Goal: Transaction & Acquisition: Purchase product/service

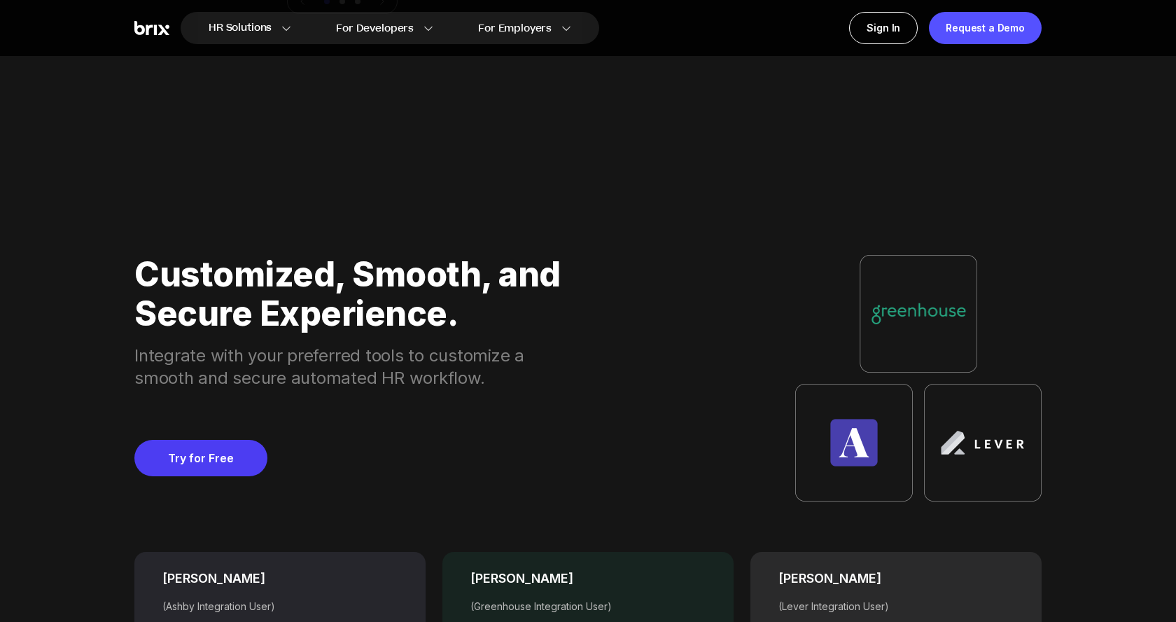
scroll to position [5328, 0]
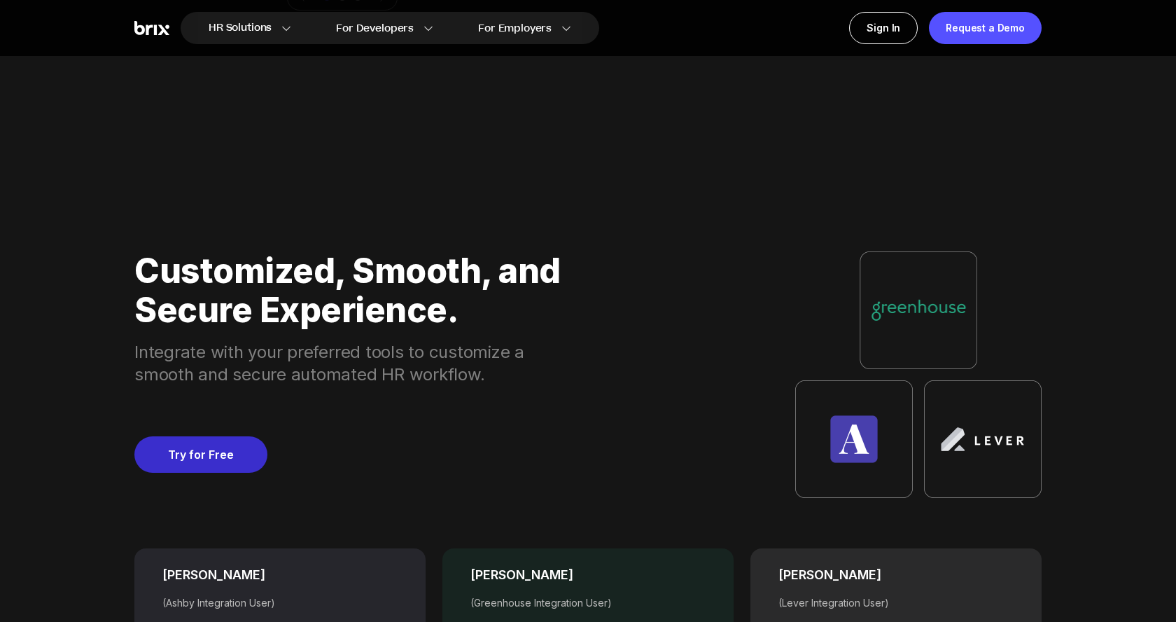
click at [214, 445] on link "Try for Free" at bounding box center [200, 454] width 133 height 36
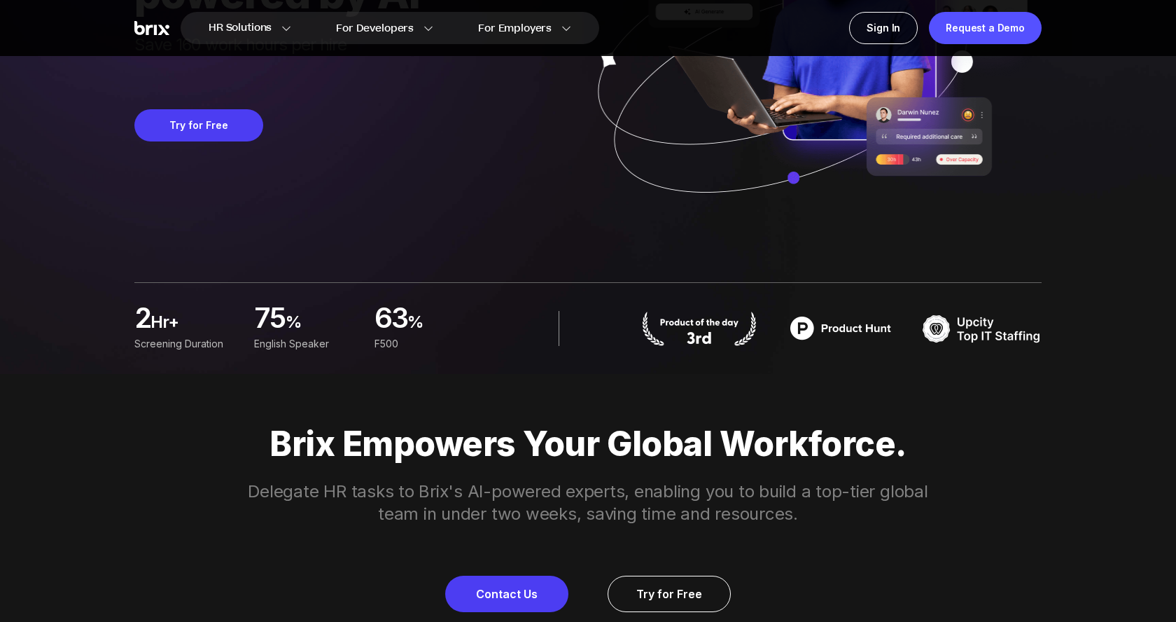
scroll to position [0, 0]
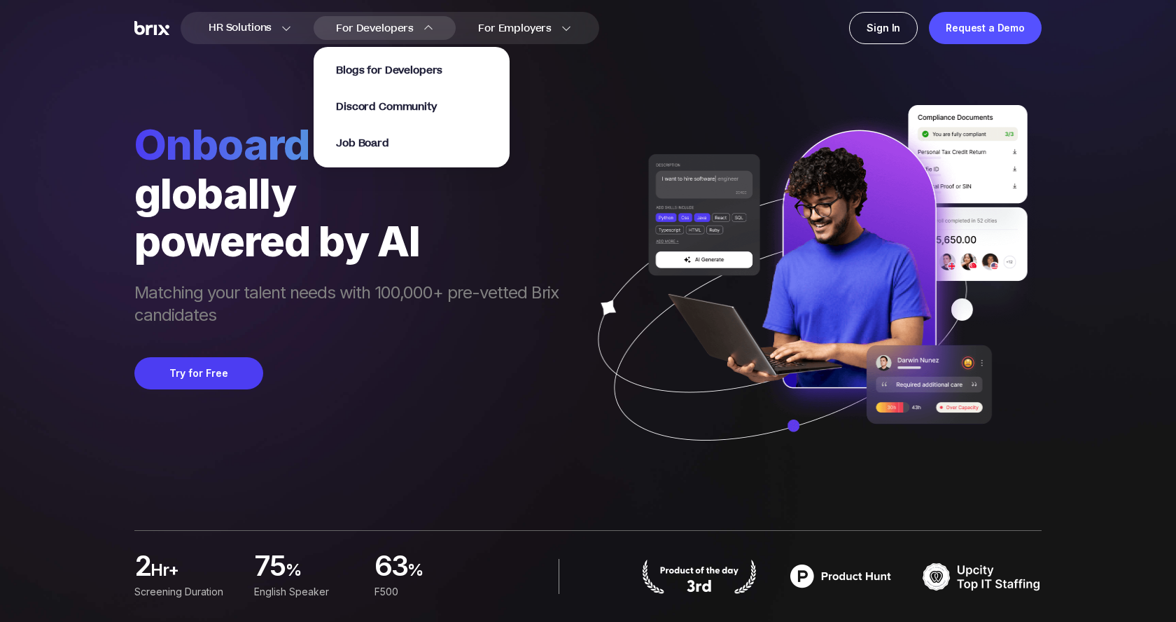
click at [407, 27] on span "For Developers" at bounding box center [375, 28] width 78 height 15
click at [387, 136] on span "Job Board" at bounding box center [362, 144] width 53 height 16
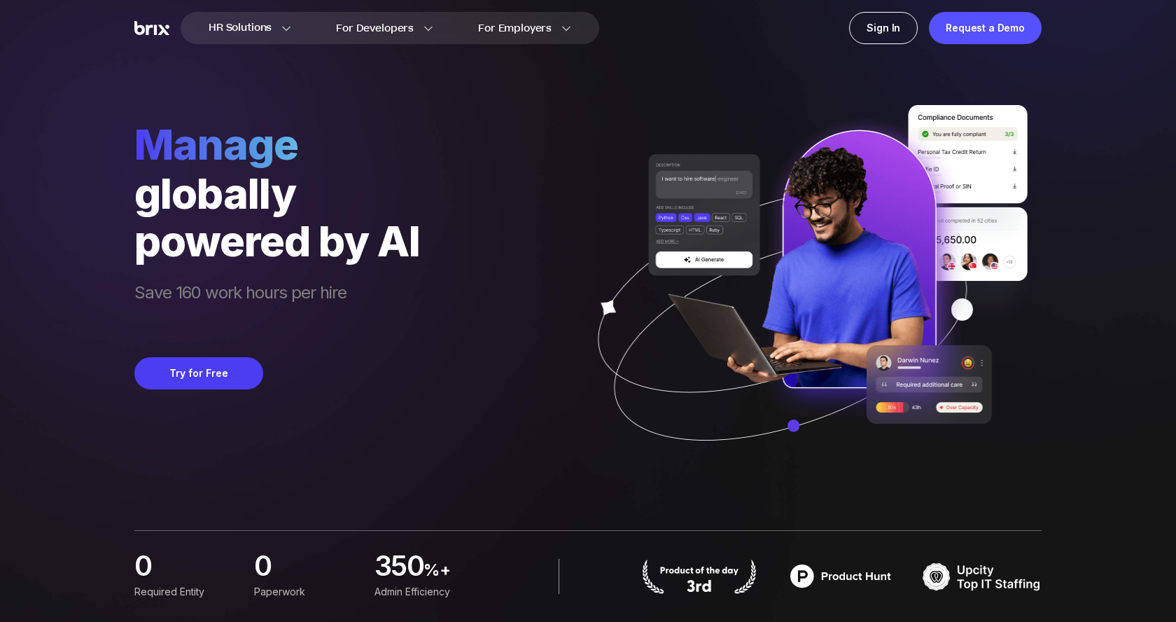
scroll to position [14, 0]
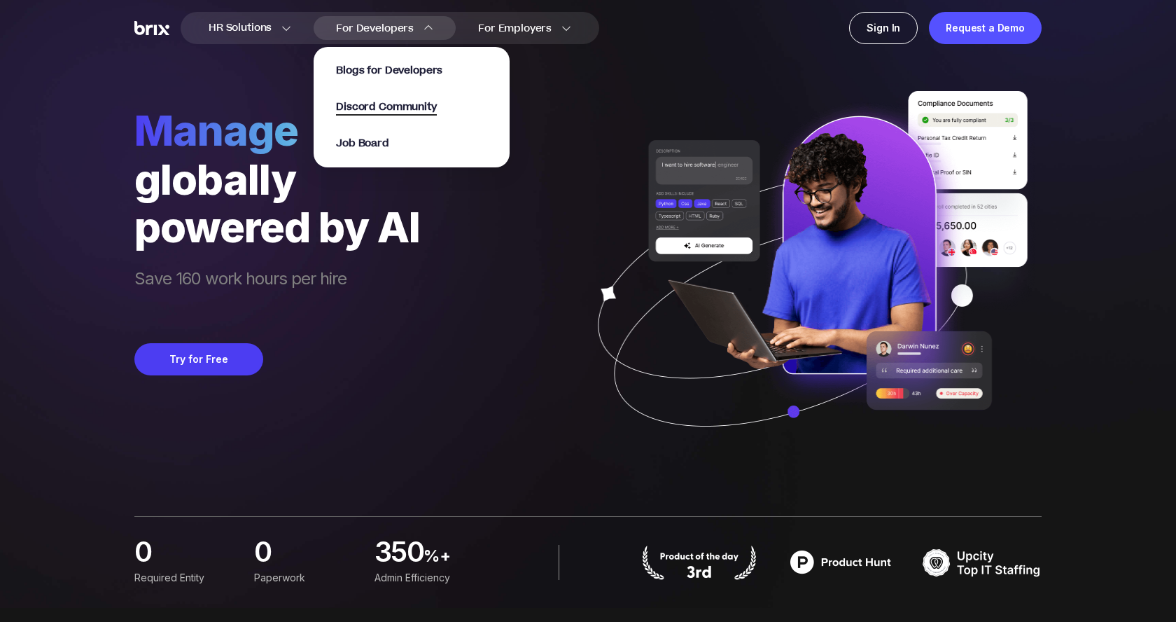
click at [372, 104] on span "Discord Community" at bounding box center [386, 107] width 100 height 16
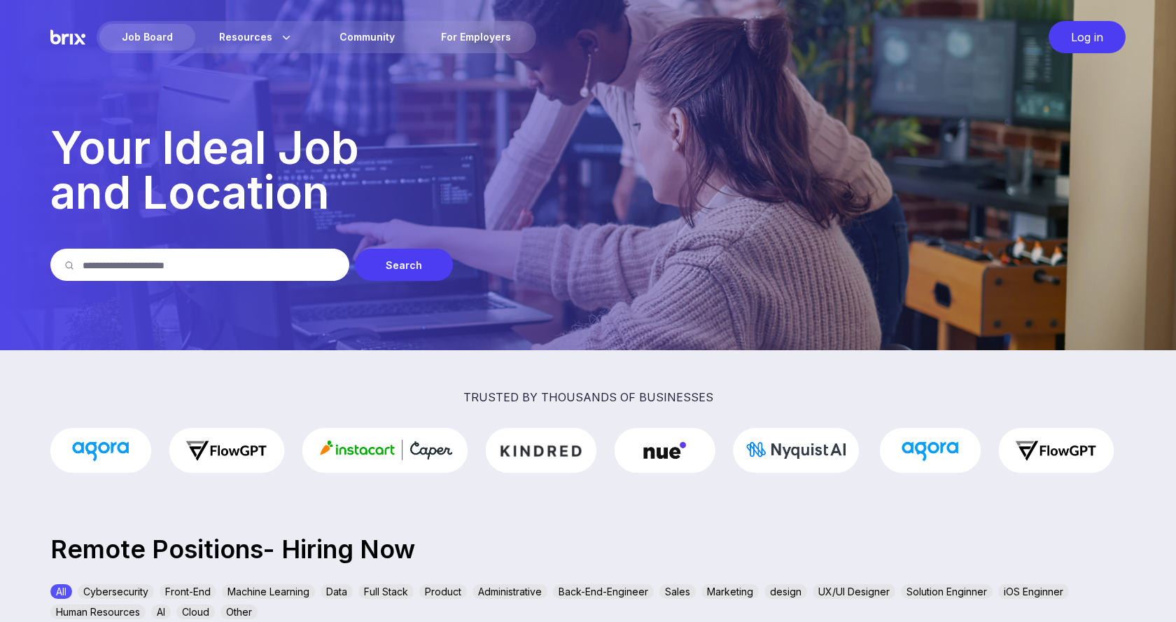
click at [169, 277] on input "text" at bounding box center [209, 265] width 253 height 32
type input "**********"
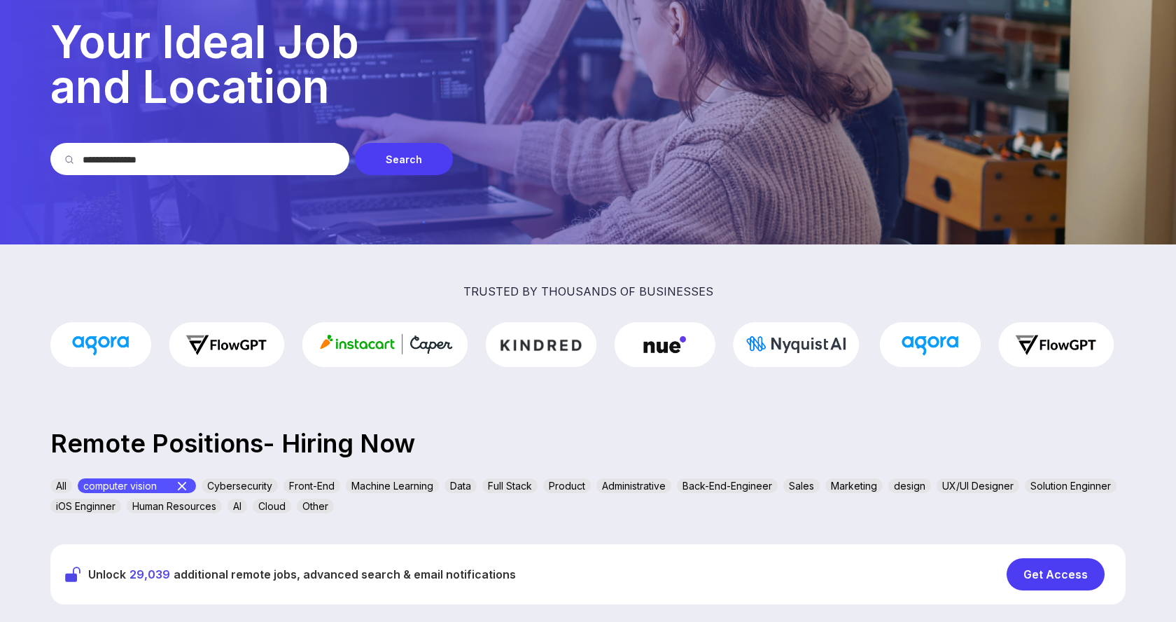
scroll to position [104, 0]
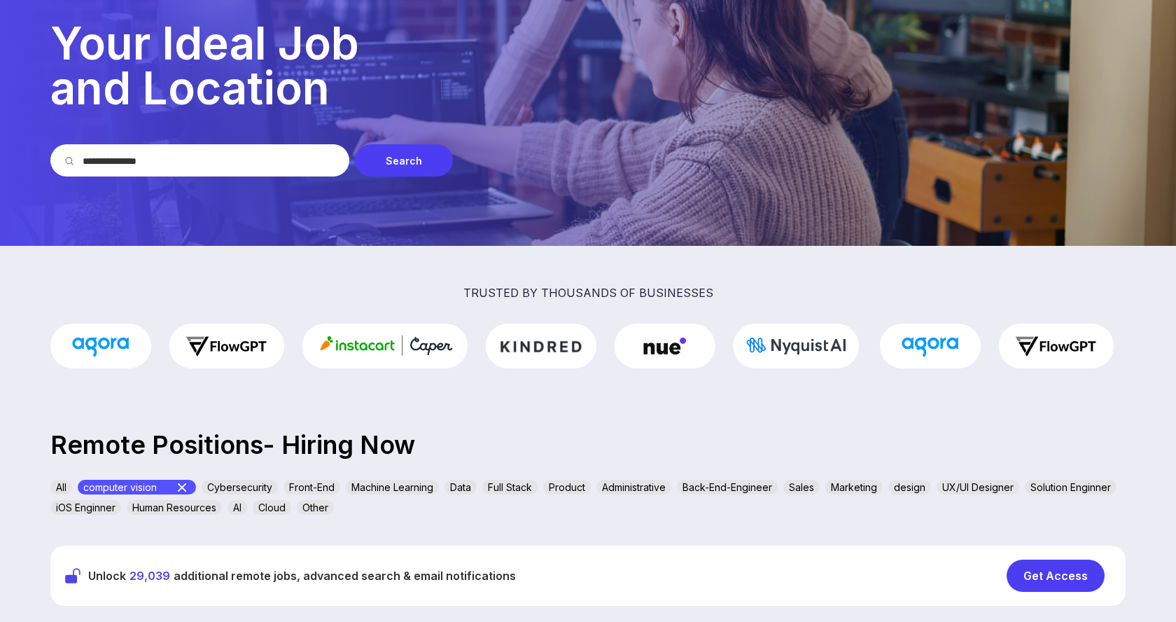
click at [1044, 579] on div "Get Access" at bounding box center [1056, 575] width 98 height 32
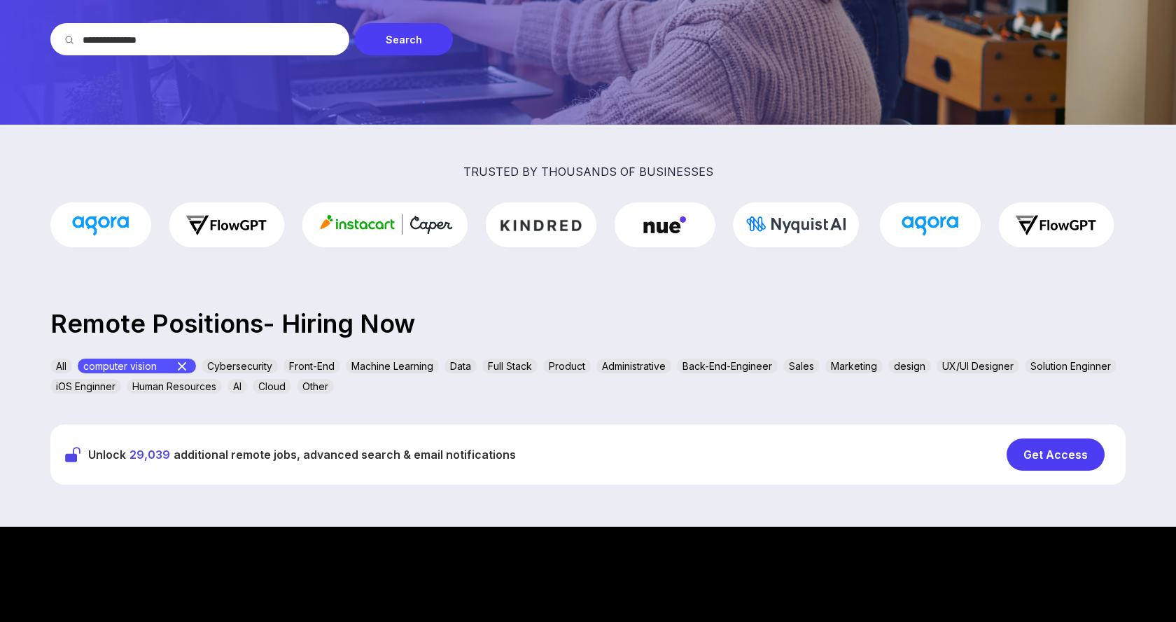
scroll to position [227, 0]
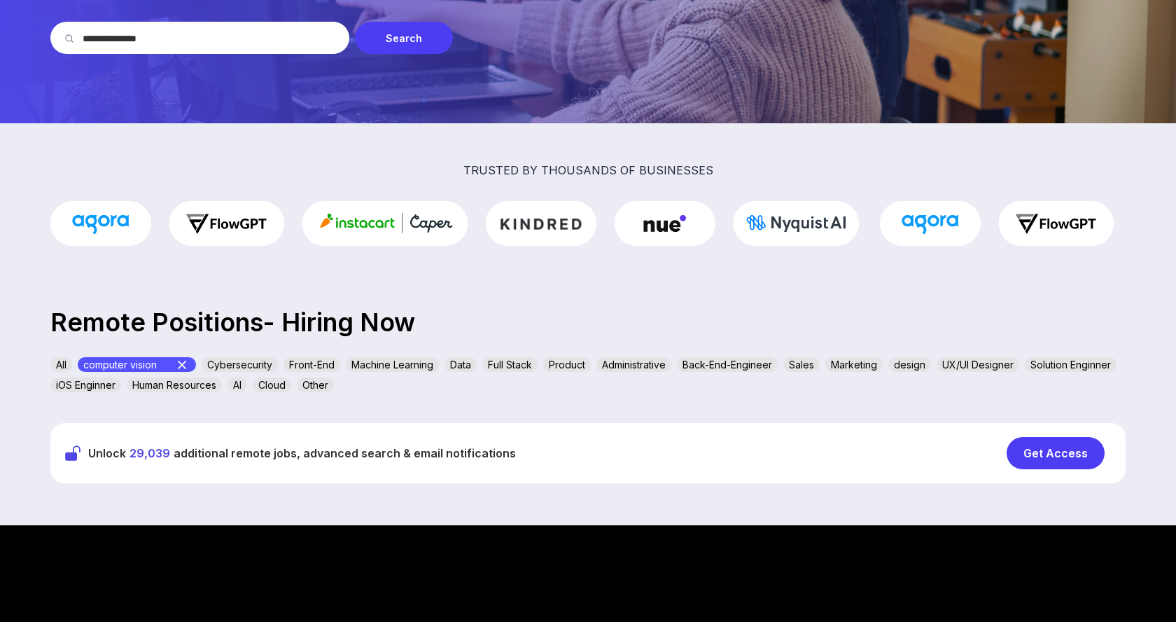
click at [321, 384] on div "All computer vision Cybersecurity Front-End Machine Learning Data Full Stack Pr…" at bounding box center [587, 377] width 1075 height 41
click at [247, 385] on div "AI" at bounding box center [238, 384] width 20 height 15
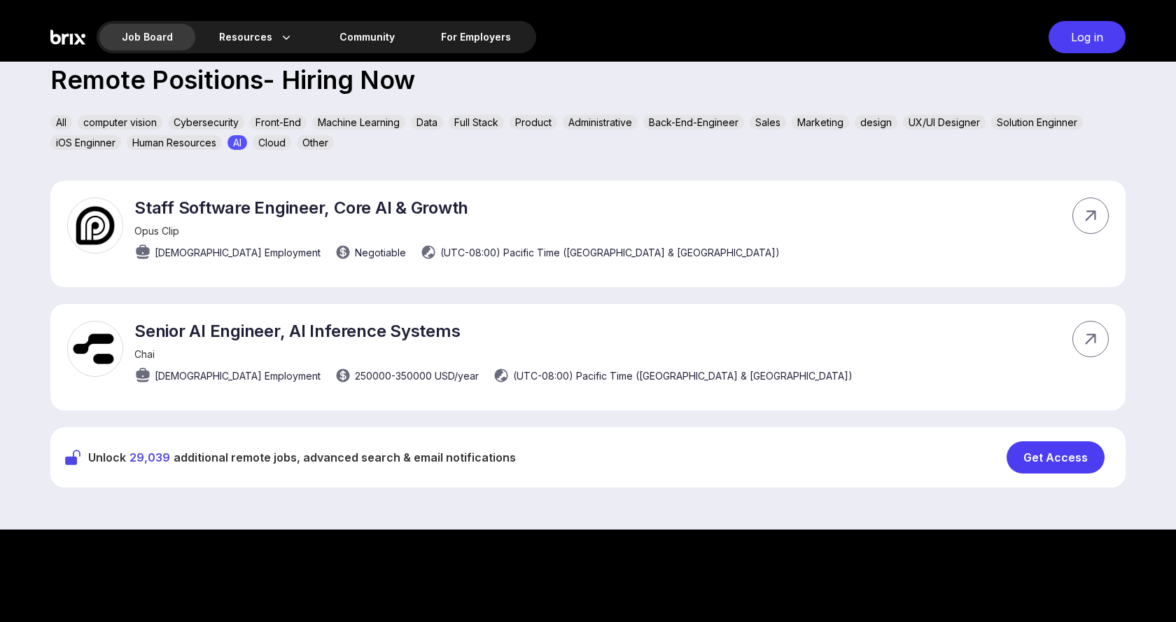
scroll to position [490, 0]
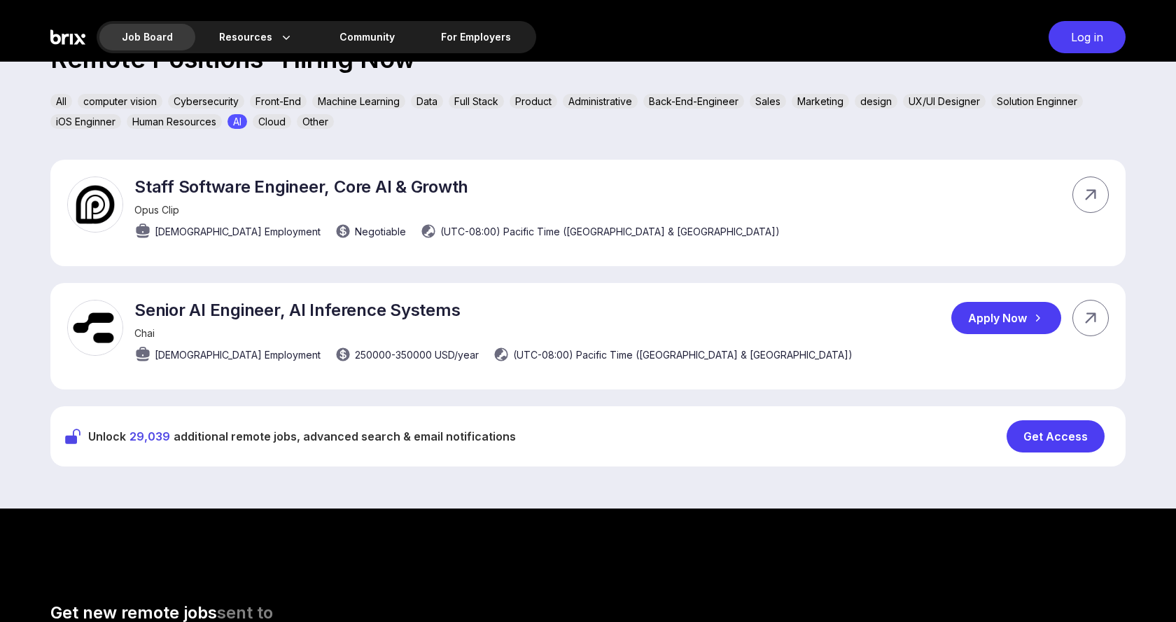
click at [202, 307] on p "Senior AI Engineer, AI Inference Systems" at bounding box center [493, 310] width 718 height 20
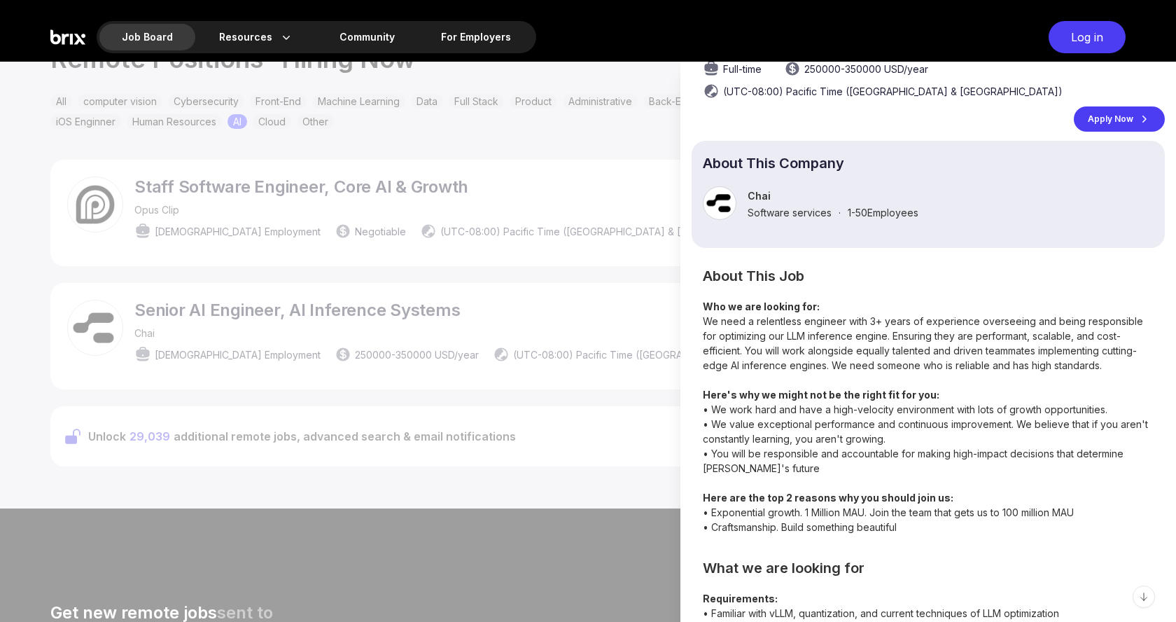
scroll to position [183, 0]
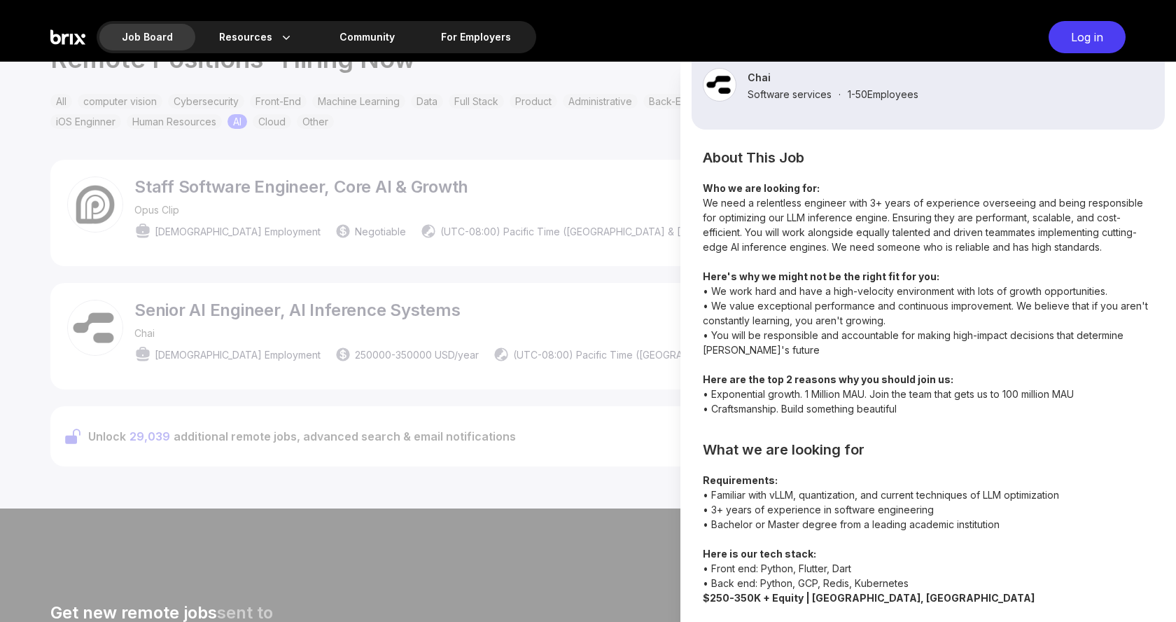
click at [763, 586] on p "Requirements: • Familiar with vLLM, quantization, and current techniques of LLM…" at bounding box center [928, 532] width 451 height 118
click at [772, 501] on p "Requirements: • Familiar with vLLM, quantization, and current techniques of LLM…" at bounding box center [928, 532] width 451 height 118
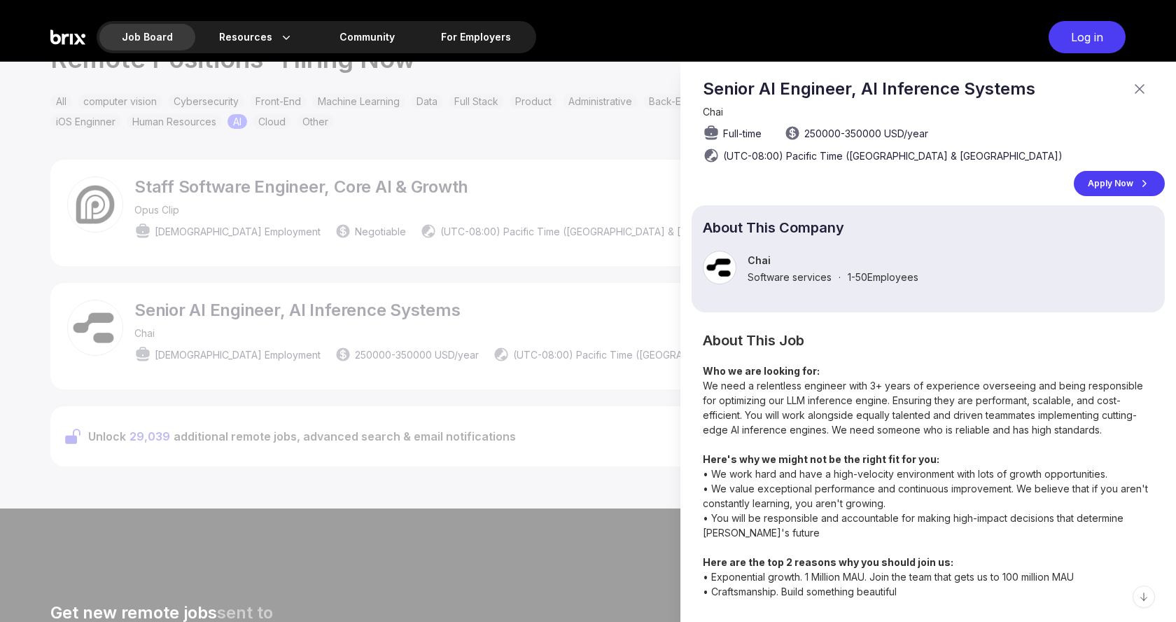
click at [1115, 188] on div "Apply Now" at bounding box center [1119, 183] width 91 height 25
click at [187, 350] on div at bounding box center [588, 342] width 1176 height 560
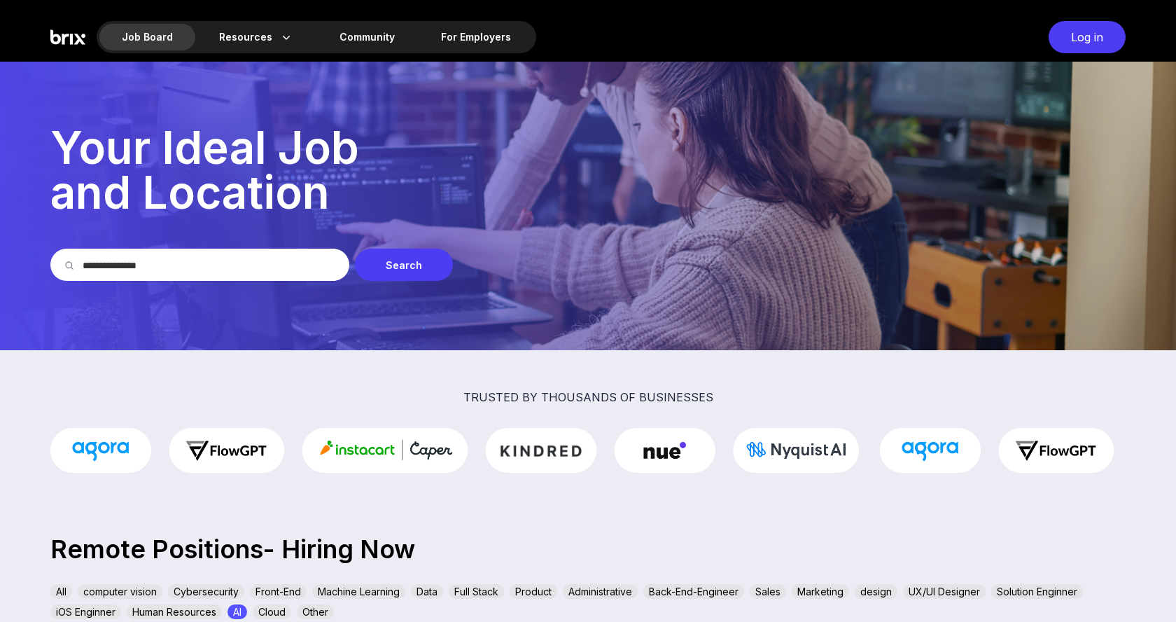
scroll to position [490, 0]
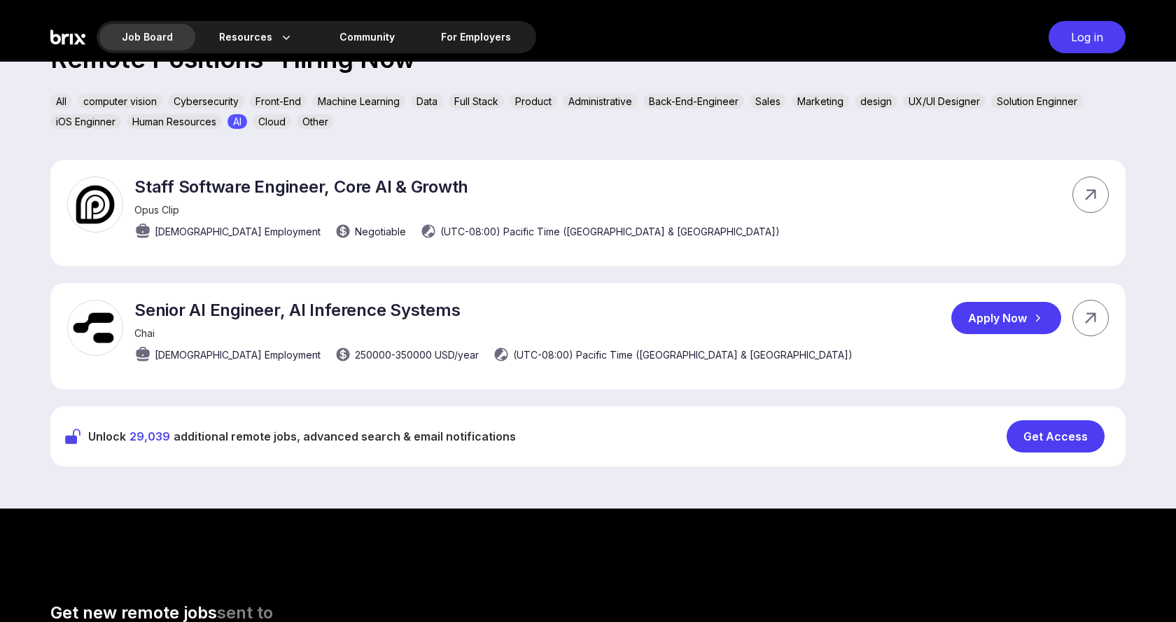
click at [203, 317] on p "Senior AI Engineer, AI Inference Systems" at bounding box center [493, 310] width 718 height 20
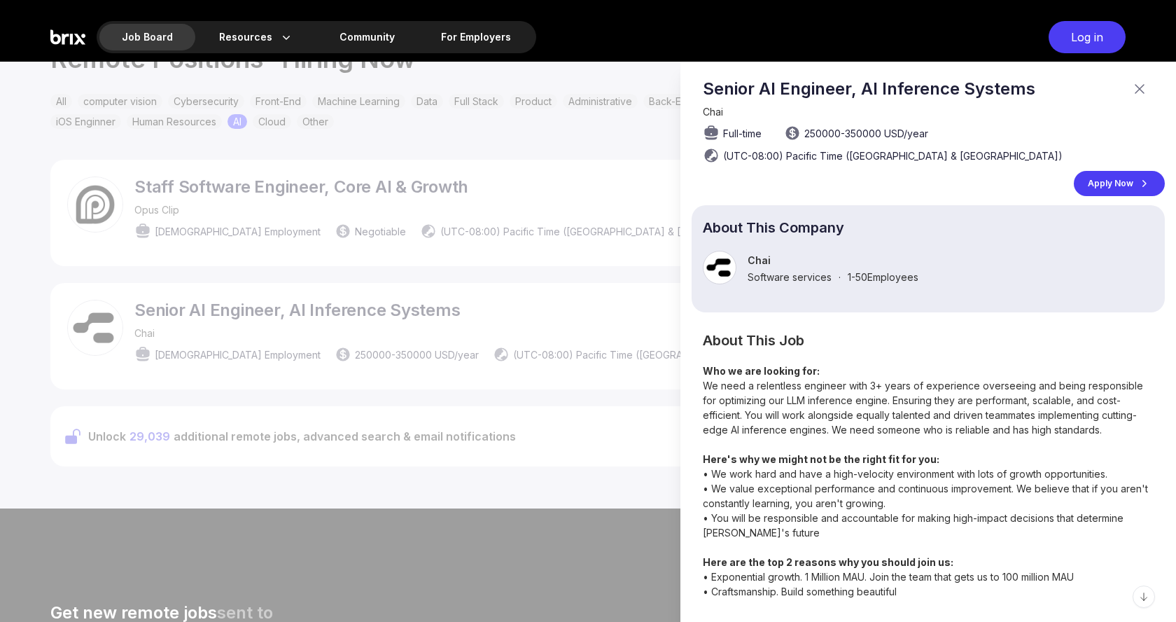
click at [760, 252] on div "Chai Software services · 1-50 Employees" at bounding box center [928, 268] width 451 height 34
click at [707, 273] on div at bounding box center [720, 268] width 34 height 34
click at [743, 265] on div "Chai Software services · 1-50 Employees" at bounding box center [928, 268] width 451 height 34
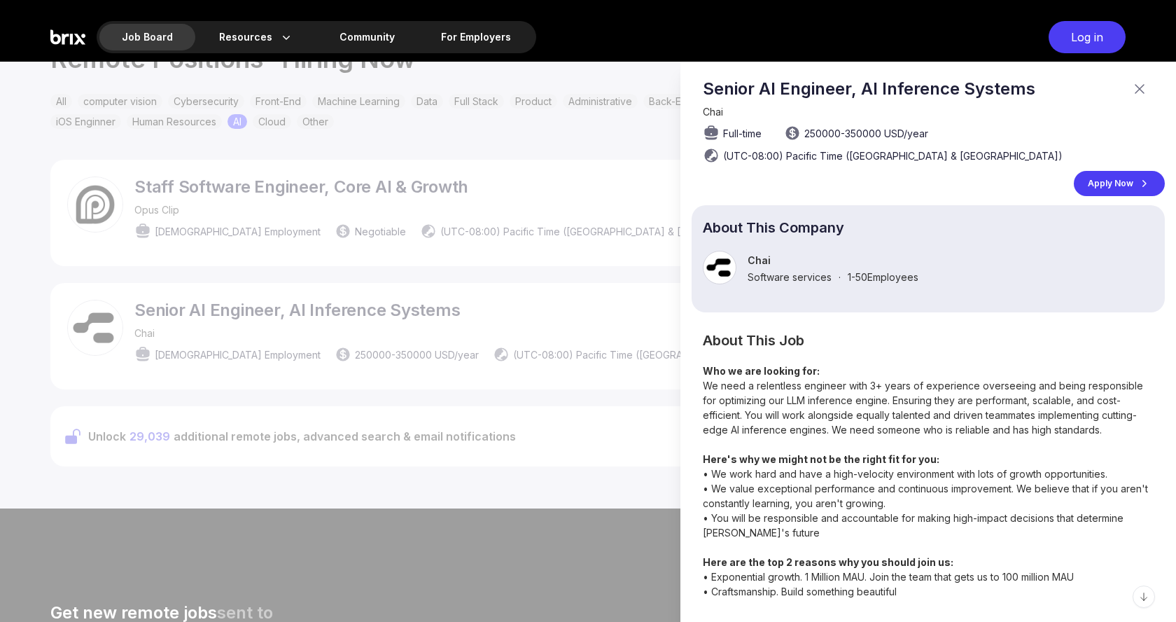
click at [743, 265] on div "Chai Software services · 1-50 Employees" at bounding box center [928, 268] width 451 height 34
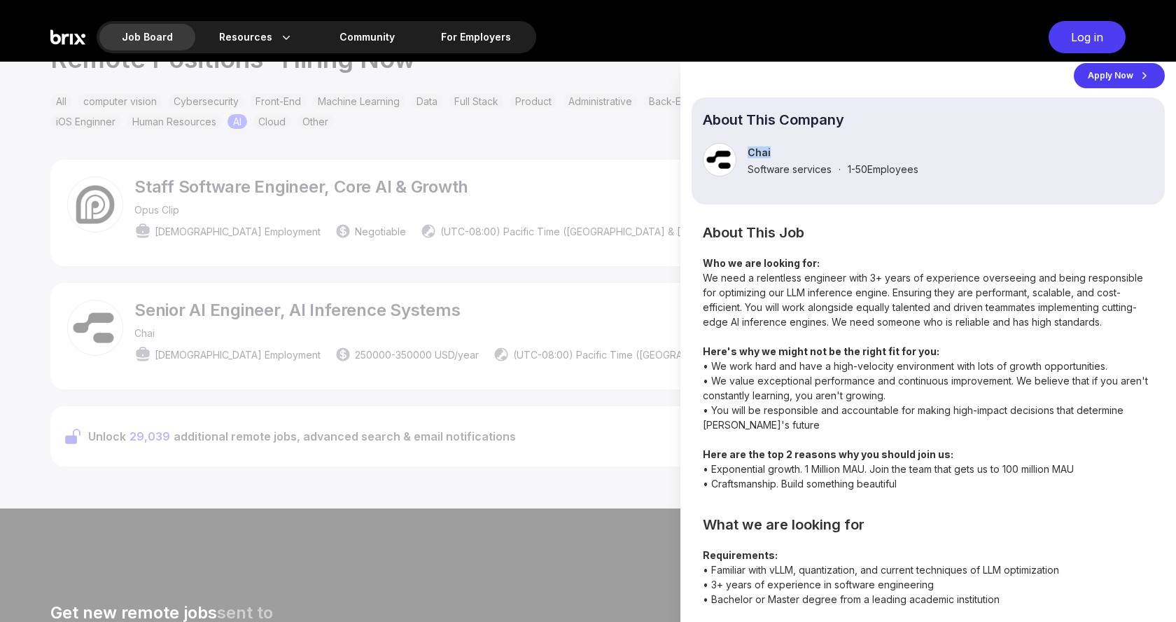
scroll to position [183, 0]
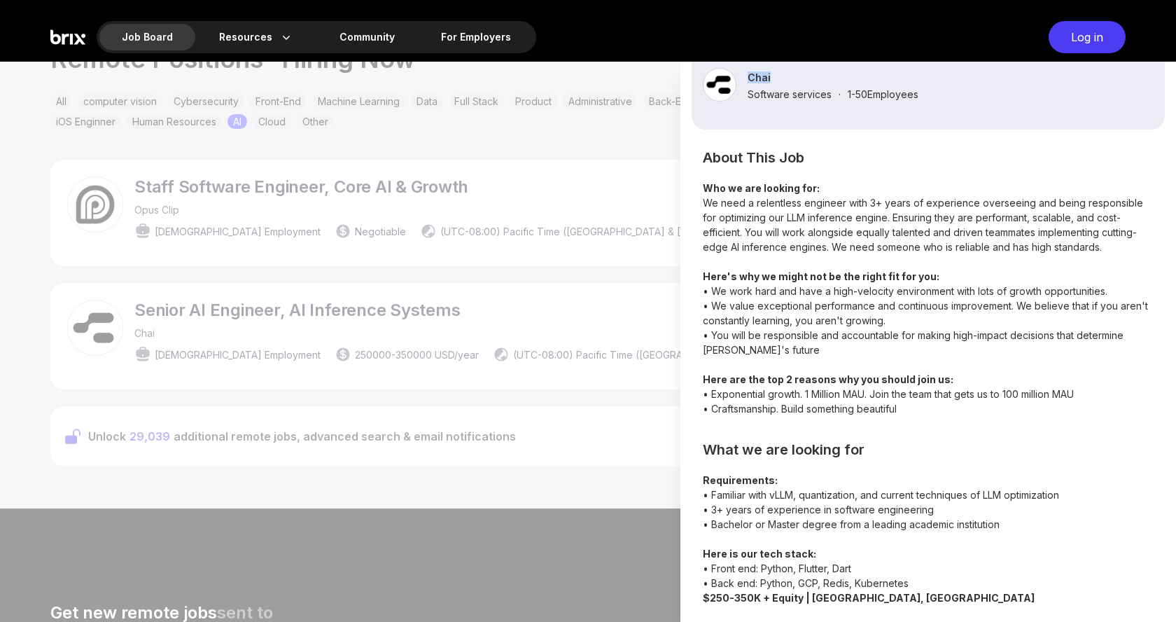
click at [934, 300] on p "Who we are looking for: We need a relentless engineer with 3+ years of experien…" at bounding box center [928, 298] width 451 height 235
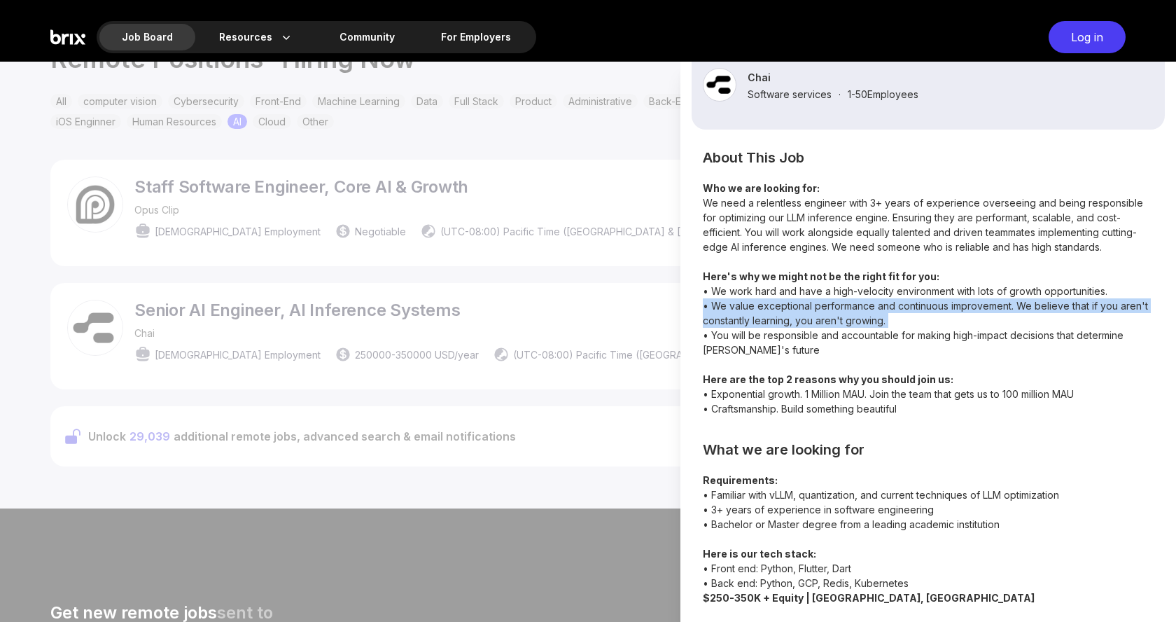
click at [934, 300] on p "Who we are looking for: We need a relentless engineer with 3+ years of experien…" at bounding box center [928, 298] width 451 height 235
click at [920, 473] on p "Requirements: • Familiar with vLLM, quantization, and current techniques of LLM…" at bounding box center [928, 532] width 451 height 118
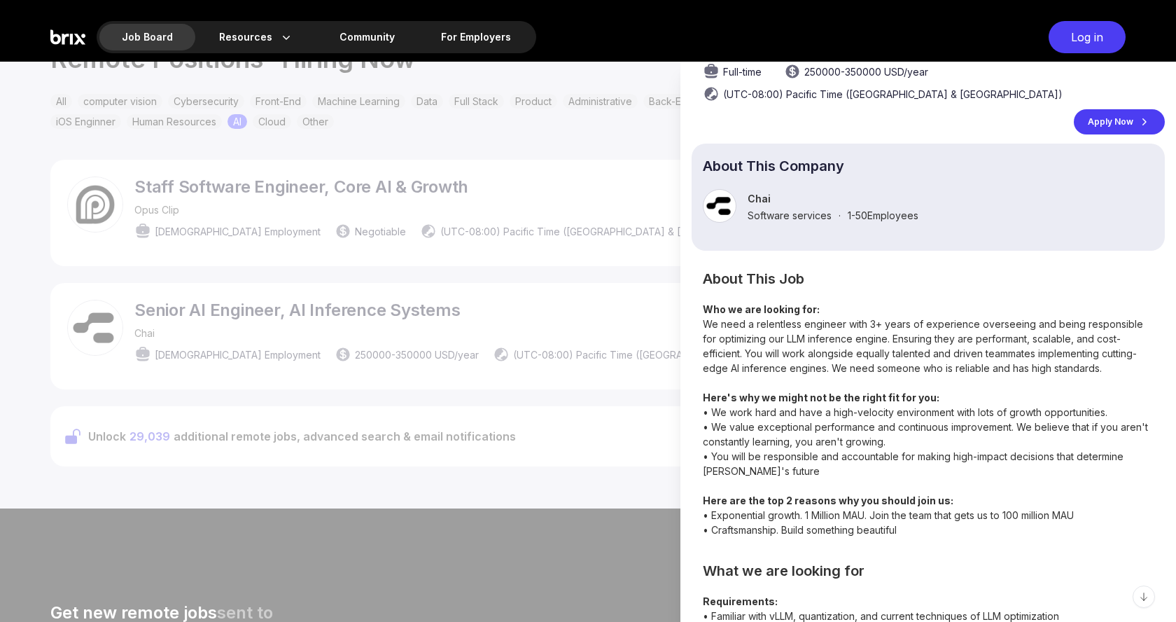
scroll to position [0, 0]
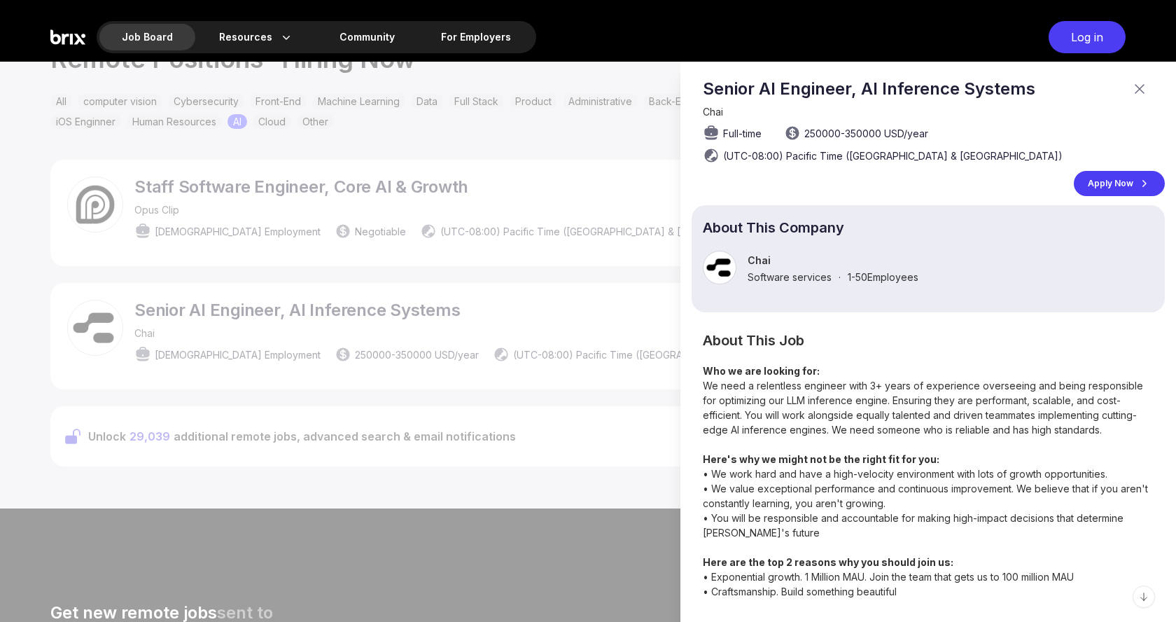
click at [1118, 186] on div "Apply Now" at bounding box center [1119, 183] width 91 height 25
click at [294, 183] on div at bounding box center [588, 342] width 1176 height 560
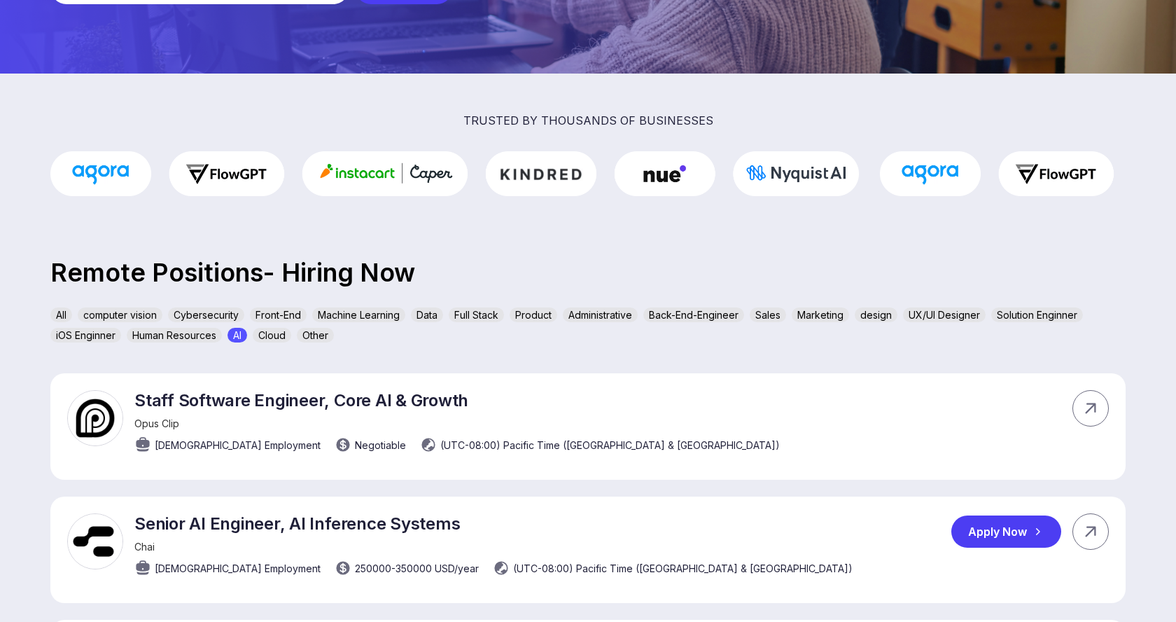
scroll to position [273, 0]
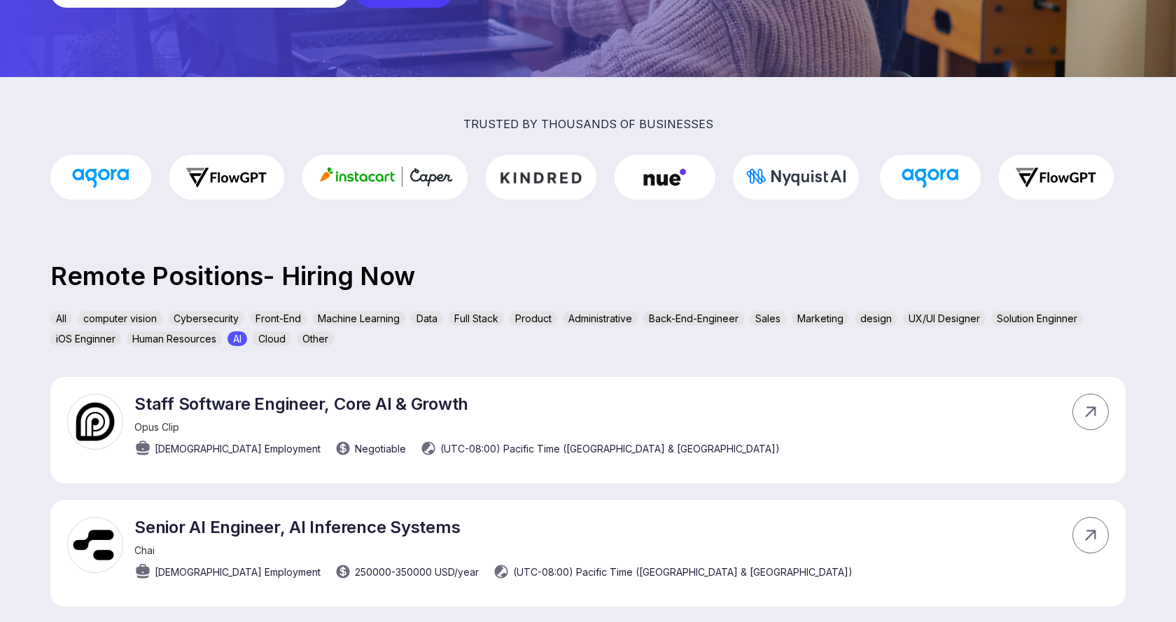
click at [361, 318] on div "Machine Learning" at bounding box center [358, 318] width 93 height 15
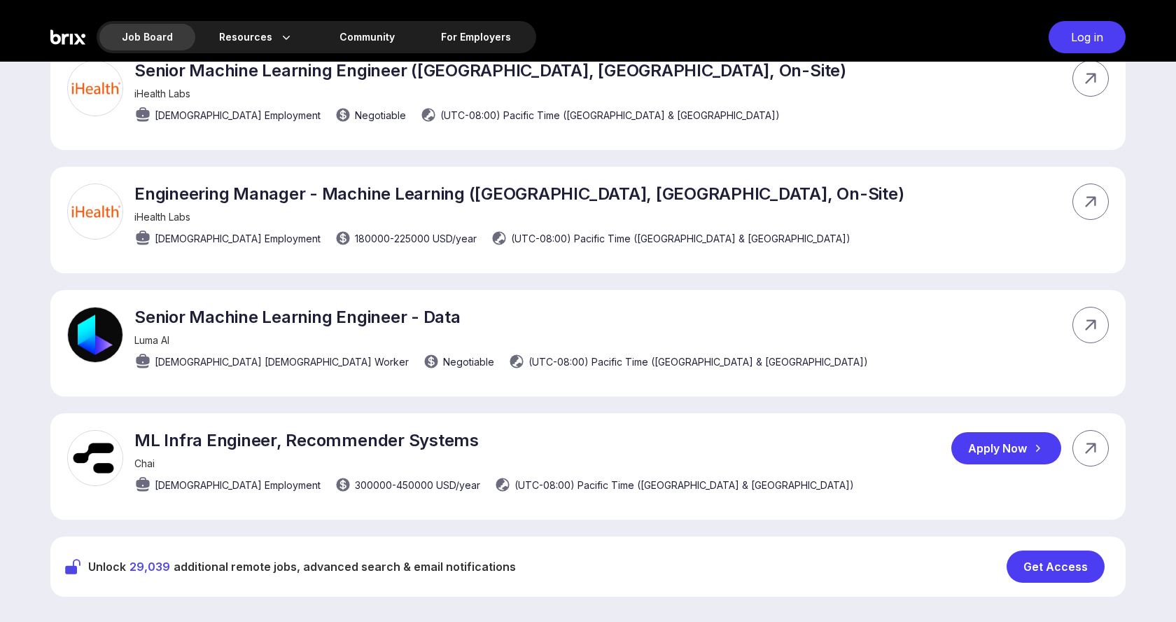
scroll to position [597, 0]
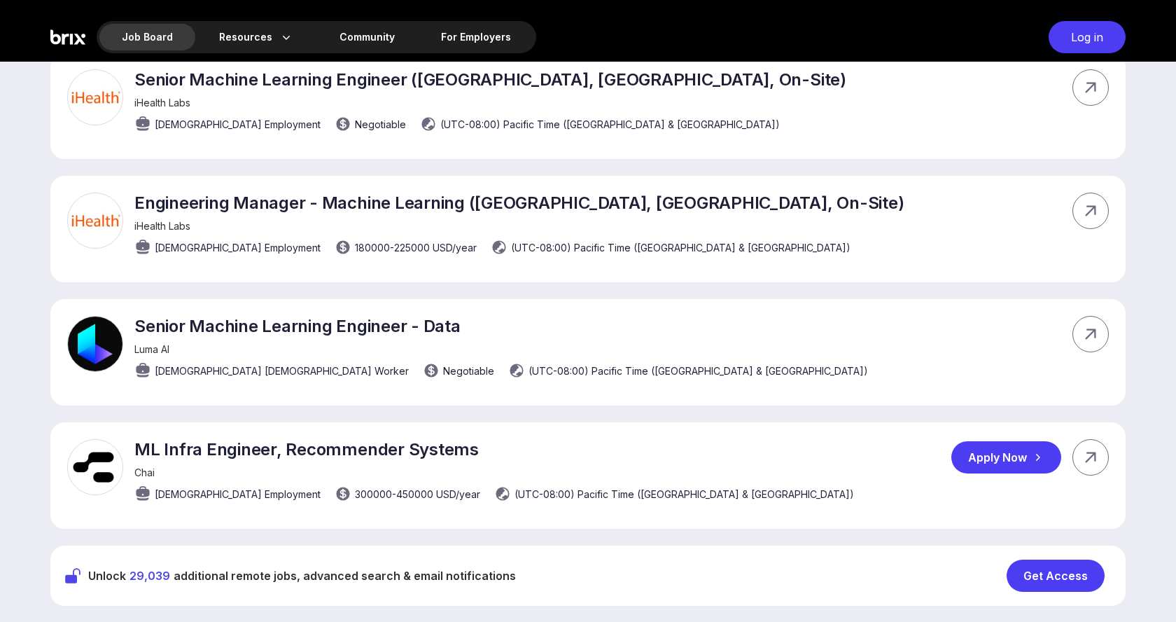
click at [109, 467] on img at bounding box center [95, 467] width 56 height 56
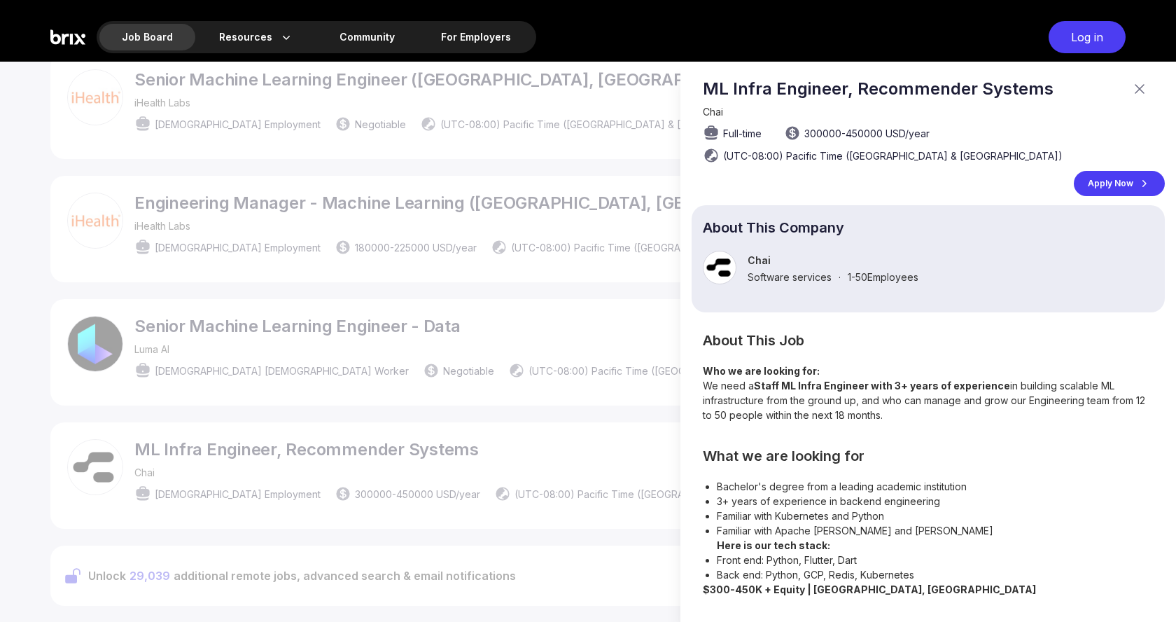
click at [749, 260] on p "Chai" at bounding box center [833, 260] width 171 height 12
click at [592, 401] on div at bounding box center [588, 342] width 1176 height 560
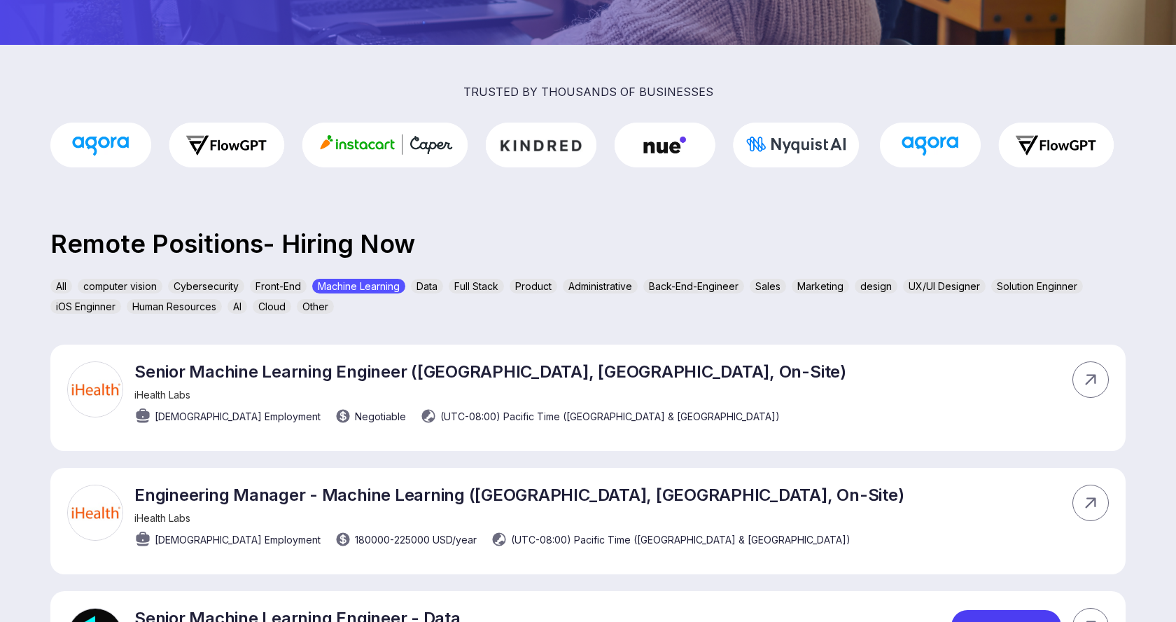
scroll to position [322, 0]
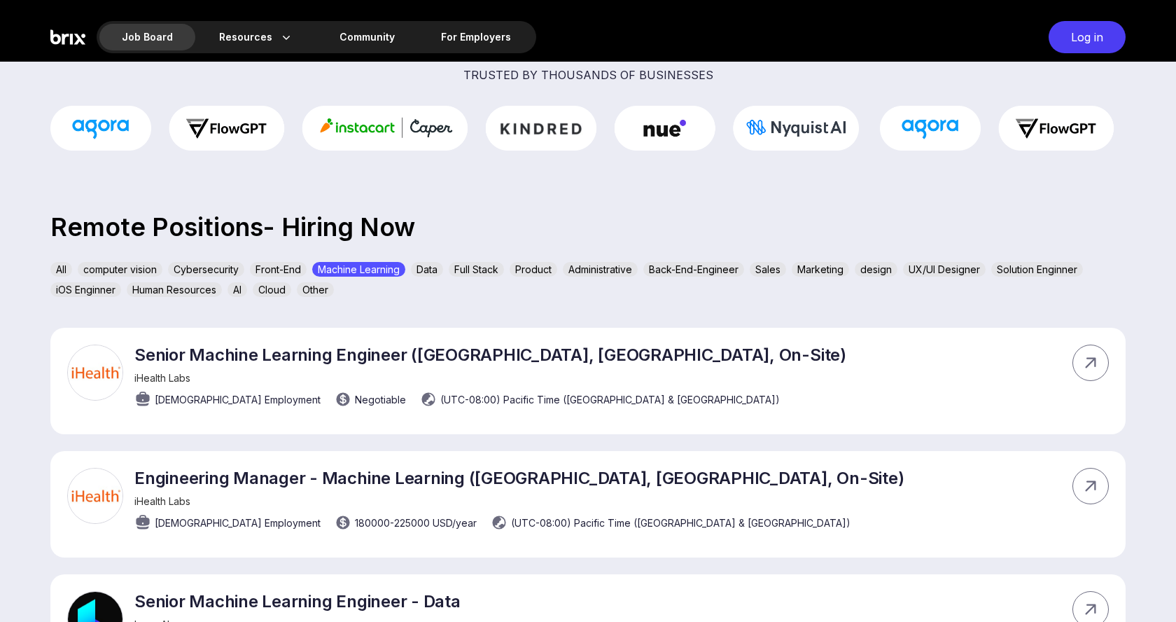
click at [239, 293] on div "AI" at bounding box center [238, 289] width 20 height 15
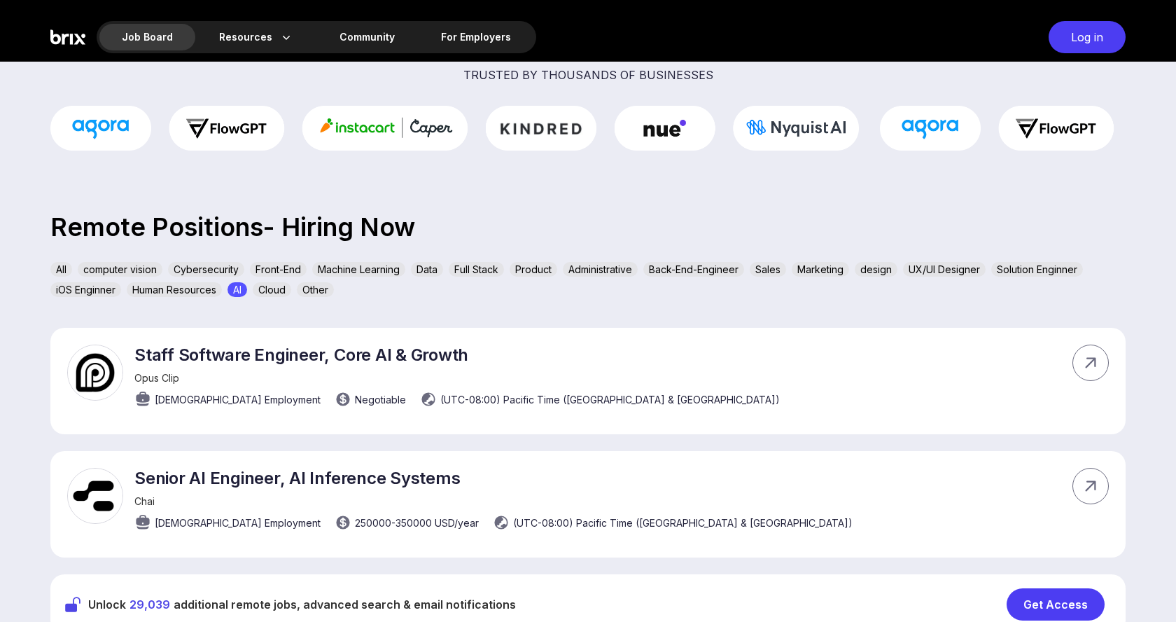
click at [132, 266] on div "computer vision" at bounding box center [120, 269] width 85 height 15
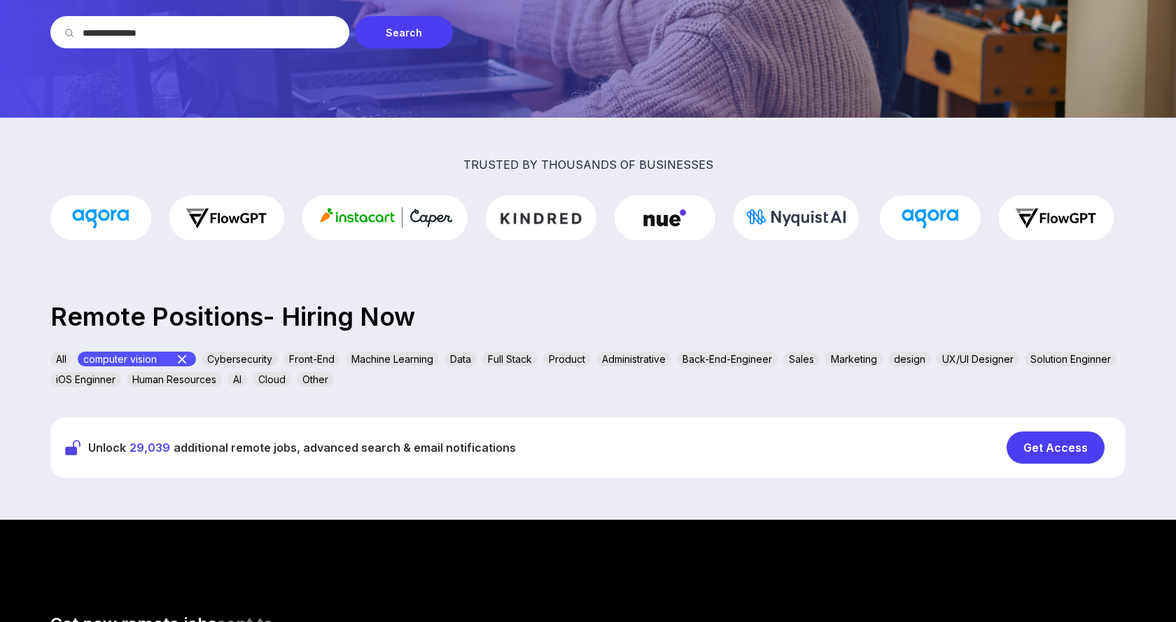
scroll to position [229, 0]
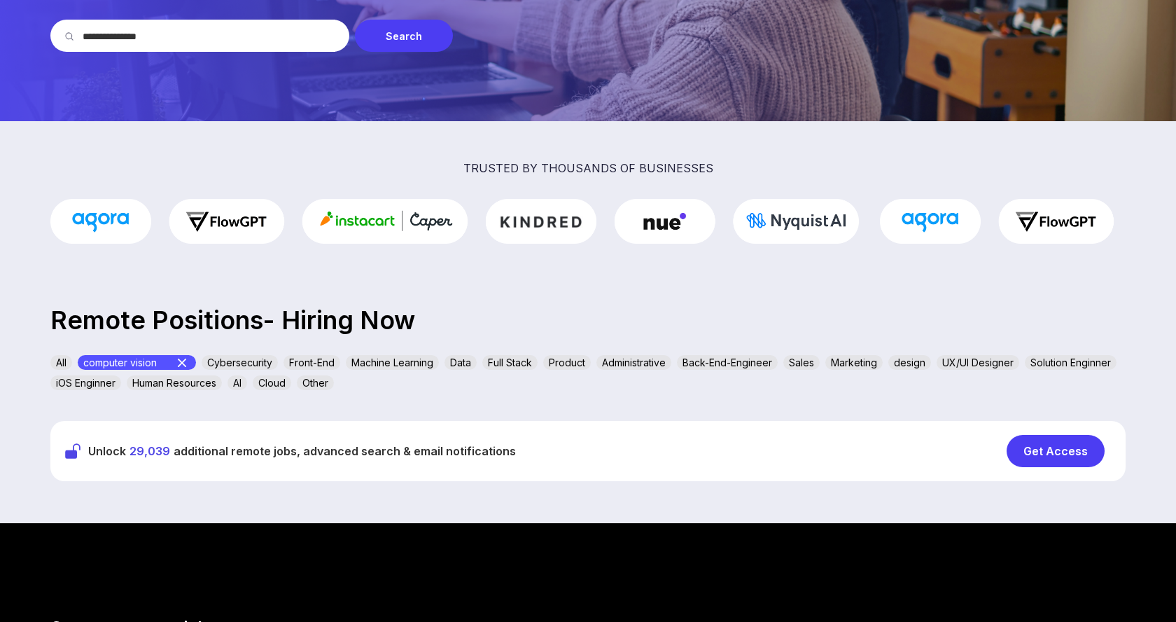
click at [513, 354] on section "trusted by thousands of businesses Remote Positions- Hiring Now All computer vi…" at bounding box center [588, 322] width 1176 height 402
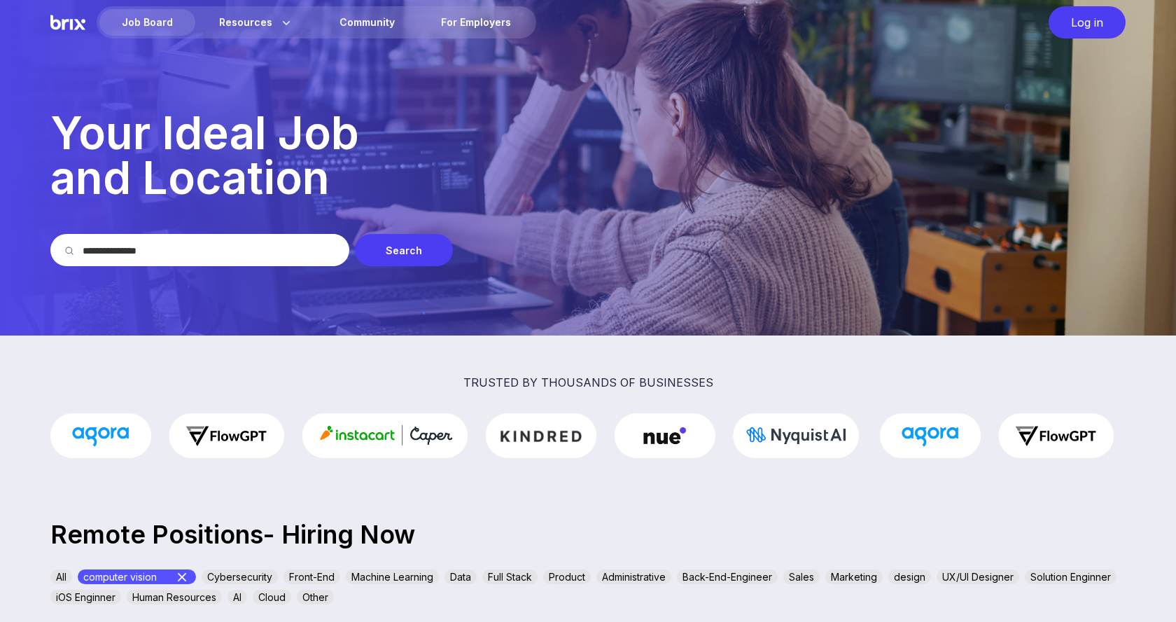
scroll to position [0, 0]
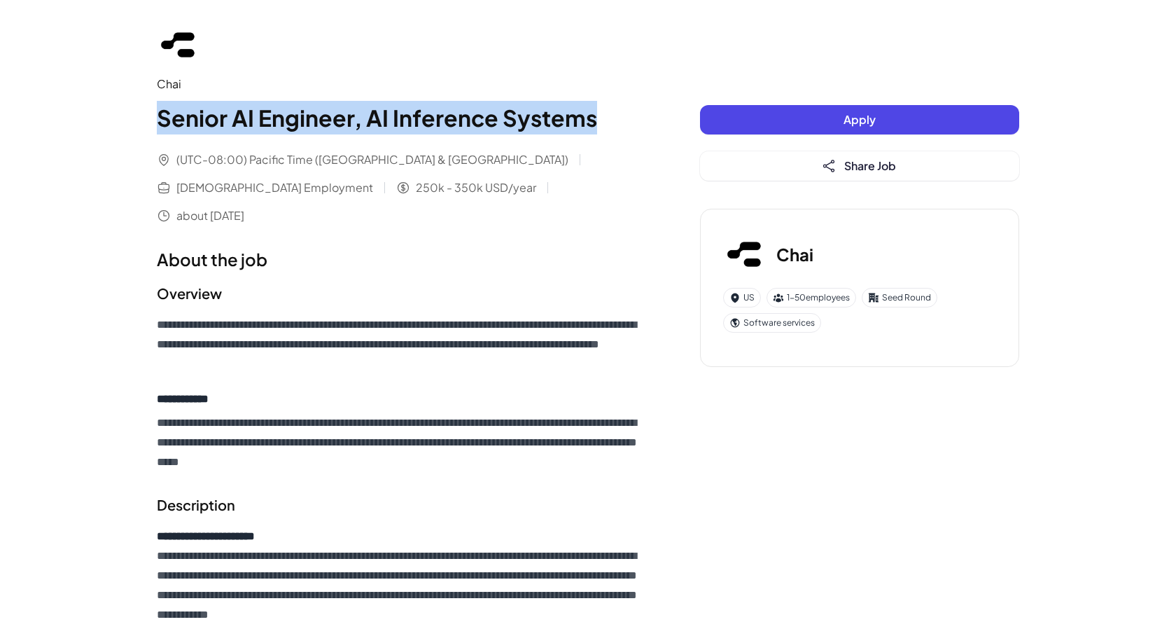
drag, startPoint x: 154, startPoint y: 109, endPoint x: 651, endPoint y: 109, distance: 497.1
click at [651, 109] on div "**********" at bounding box center [588, 628] width 896 height 1256
copy h1 "Senior AI Engineer, AI Inference Systems"
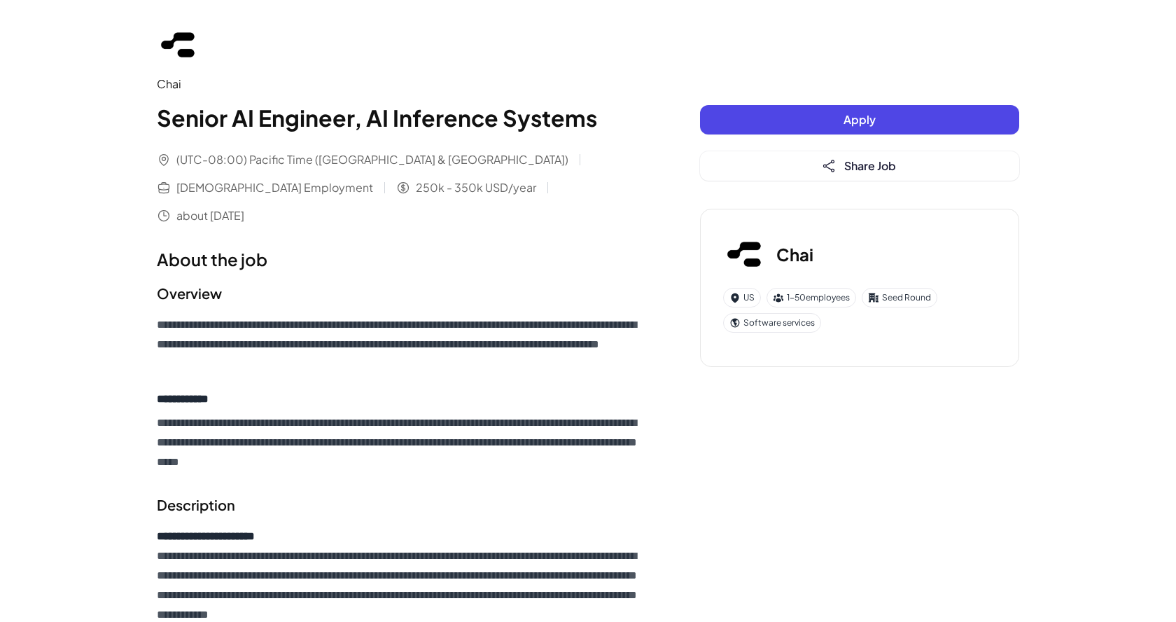
click at [793, 123] on button "Apply" at bounding box center [859, 119] width 319 height 29
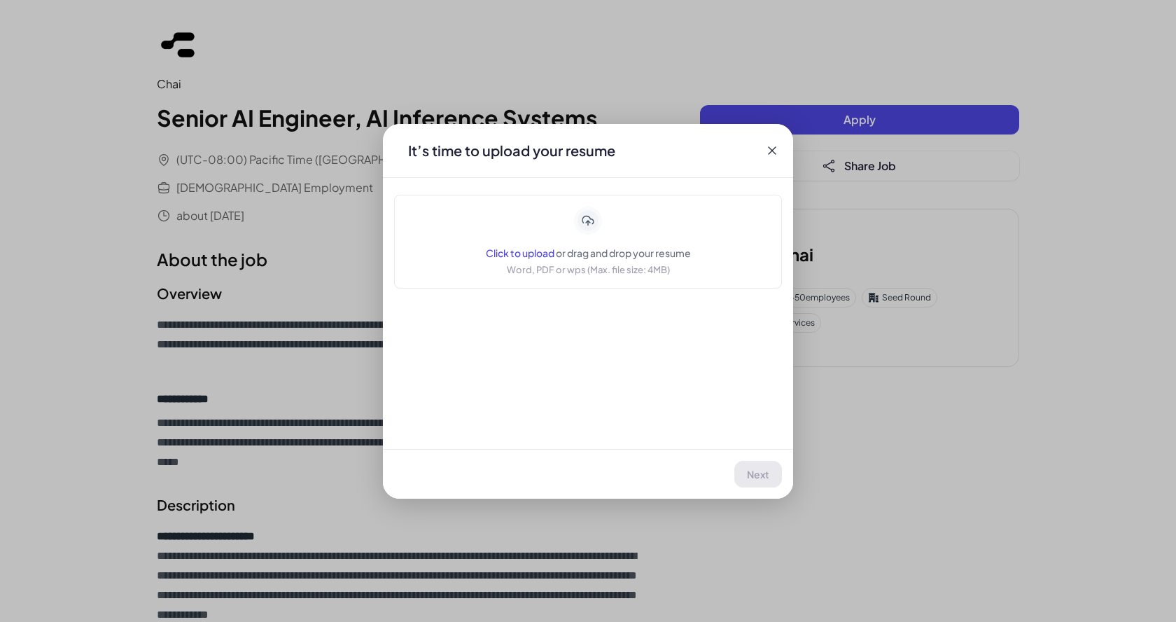
click at [532, 251] on span "Click to upload" at bounding box center [520, 252] width 69 height 13
click at [526, 249] on span "Click to upload" at bounding box center [520, 252] width 69 height 13
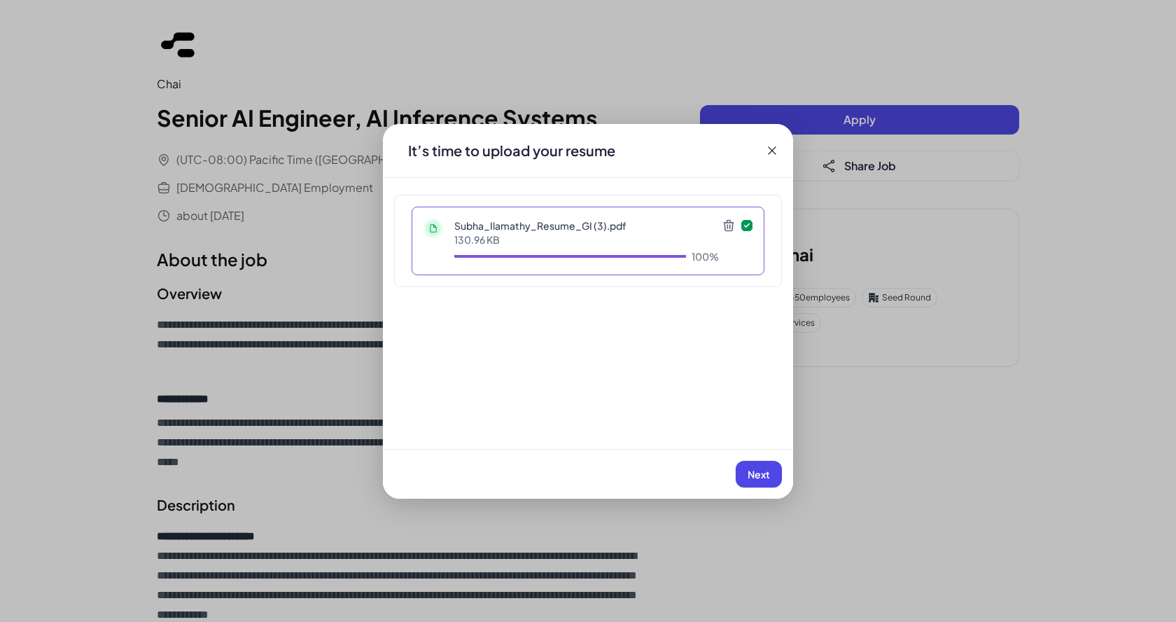
click at [760, 475] on span "Next" at bounding box center [759, 474] width 22 height 13
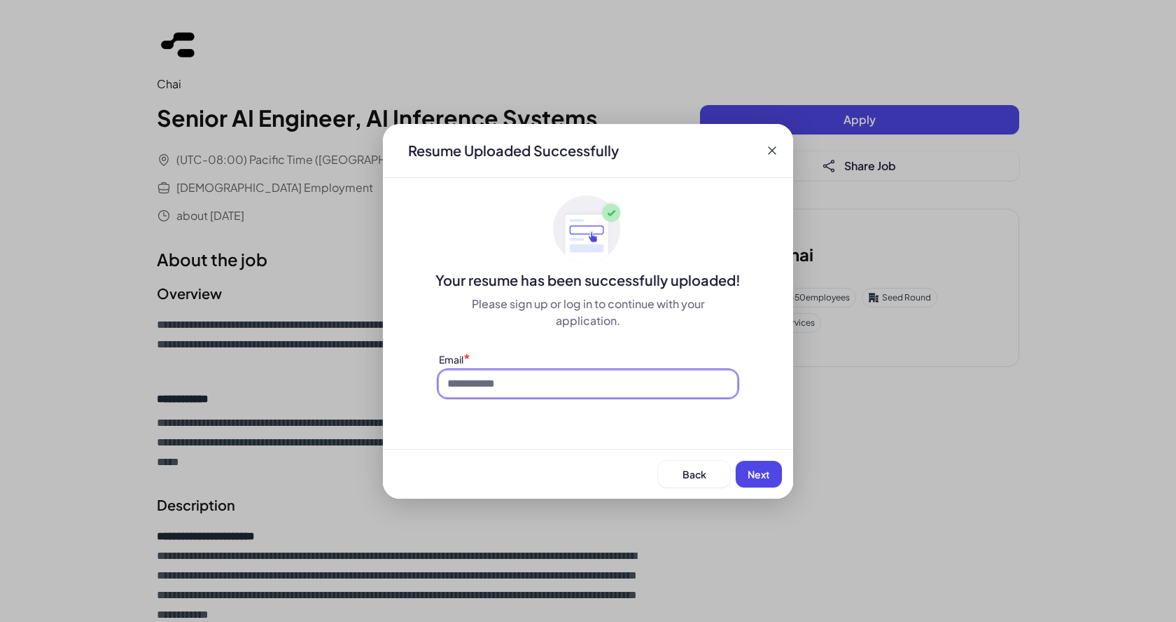
click at [639, 385] on input at bounding box center [588, 383] width 298 height 27
type input "**********"
click at [763, 476] on span "Next" at bounding box center [759, 474] width 22 height 13
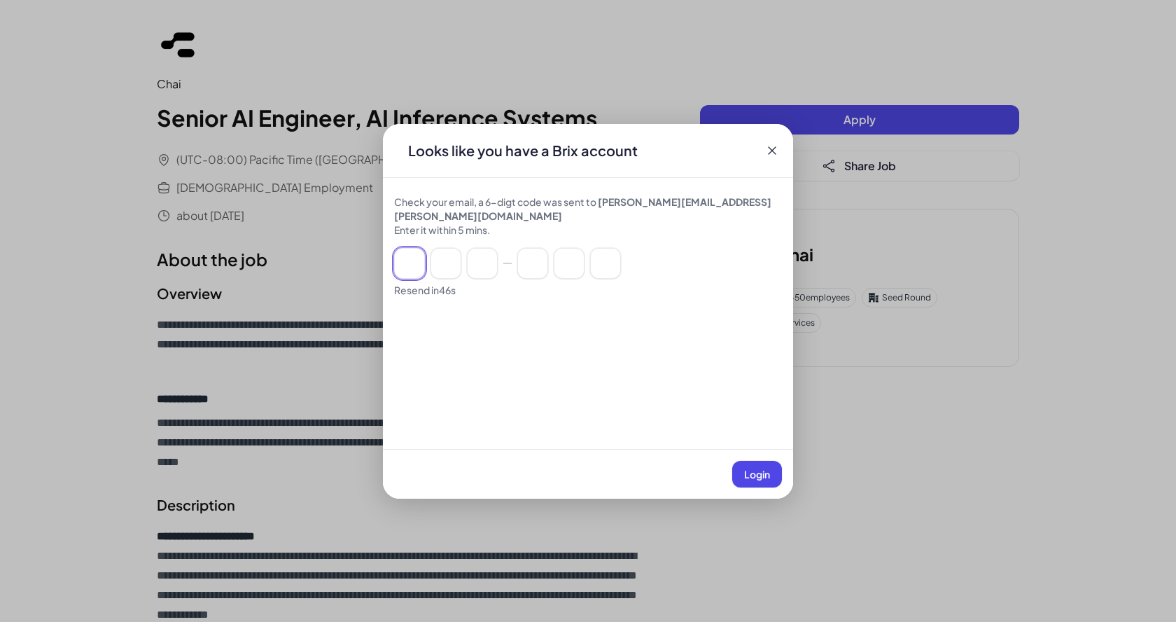
click at [407, 254] on input at bounding box center [409, 263] width 31 height 31
type input "*"
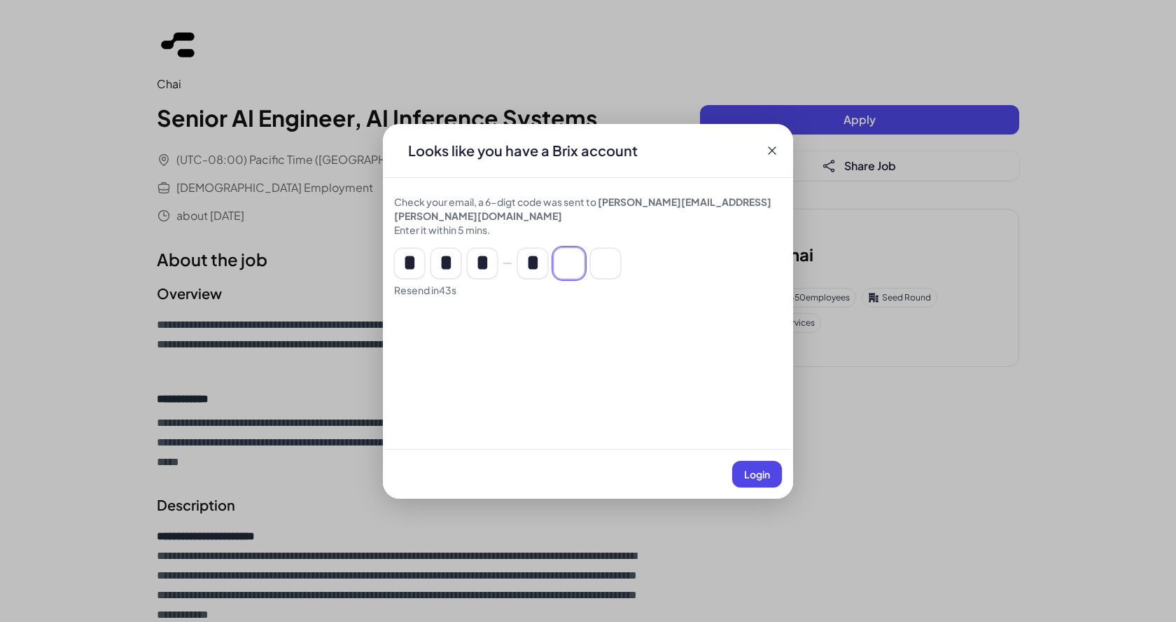
type input "*"
click at [754, 478] on span "Login" at bounding box center [757, 474] width 26 height 13
click at [754, 479] on button "Login" at bounding box center [757, 474] width 50 height 27
click at [746, 468] on span "Login" at bounding box center [757, 474] width 26 height 13
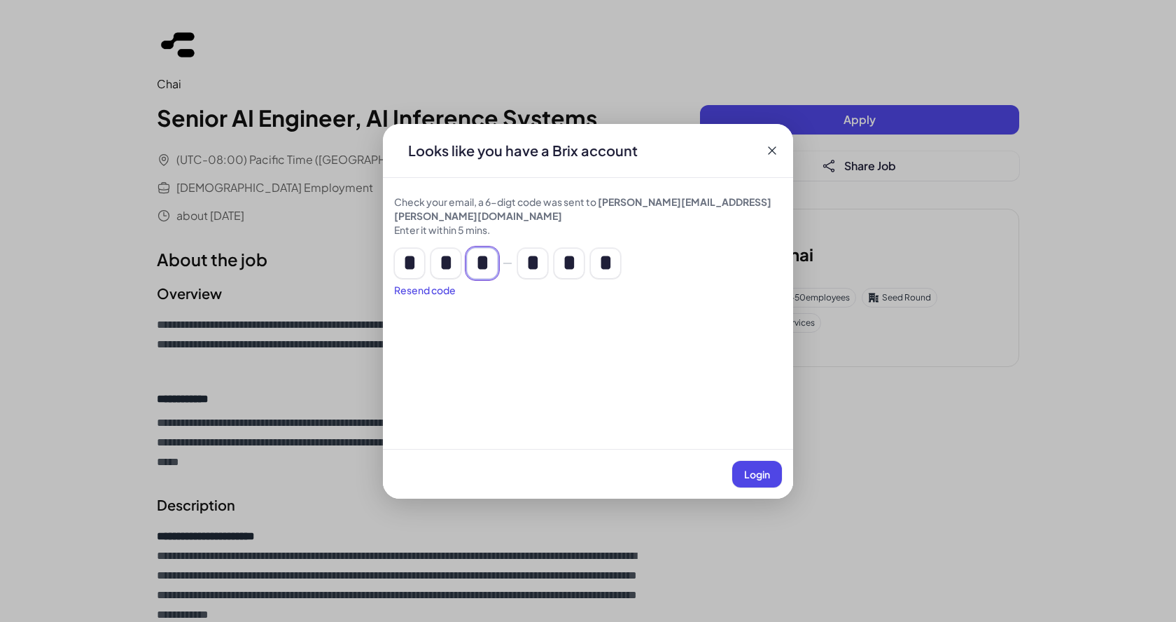
click at [489, 253] on input "*" at bounding box center [482, 263] width 31 height 31
type input "*"
click at [765, 487] on div "Login" at bounding box center [588, 474] width 410 height 50
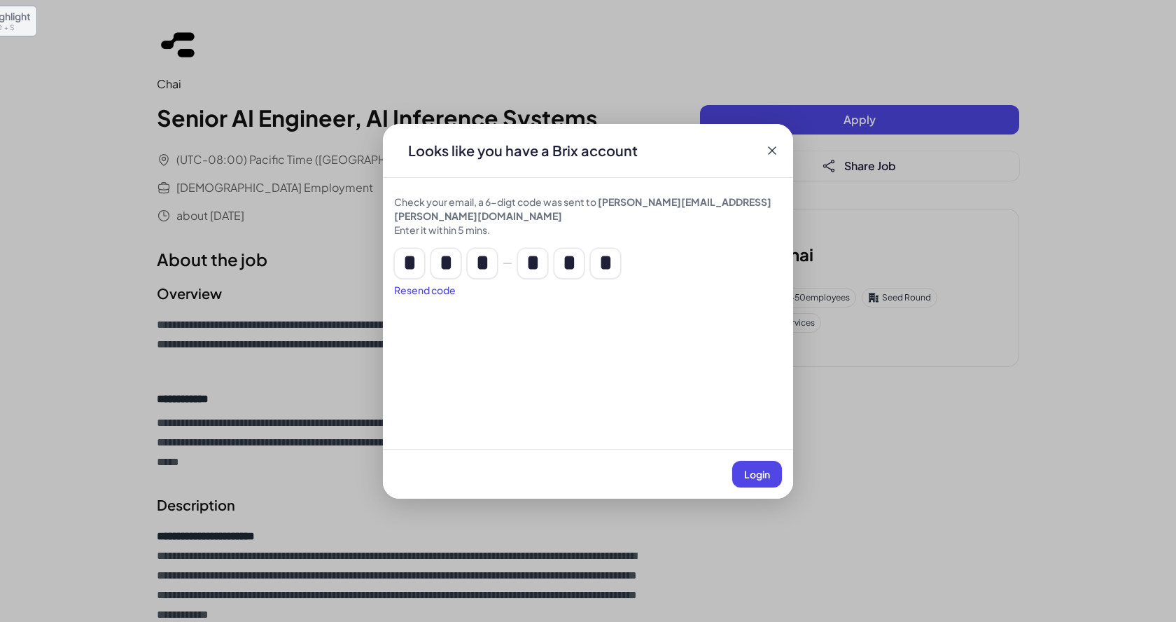
click at [758, 477] on span "Login" at bounding box center [757, 474] width 26 height 13
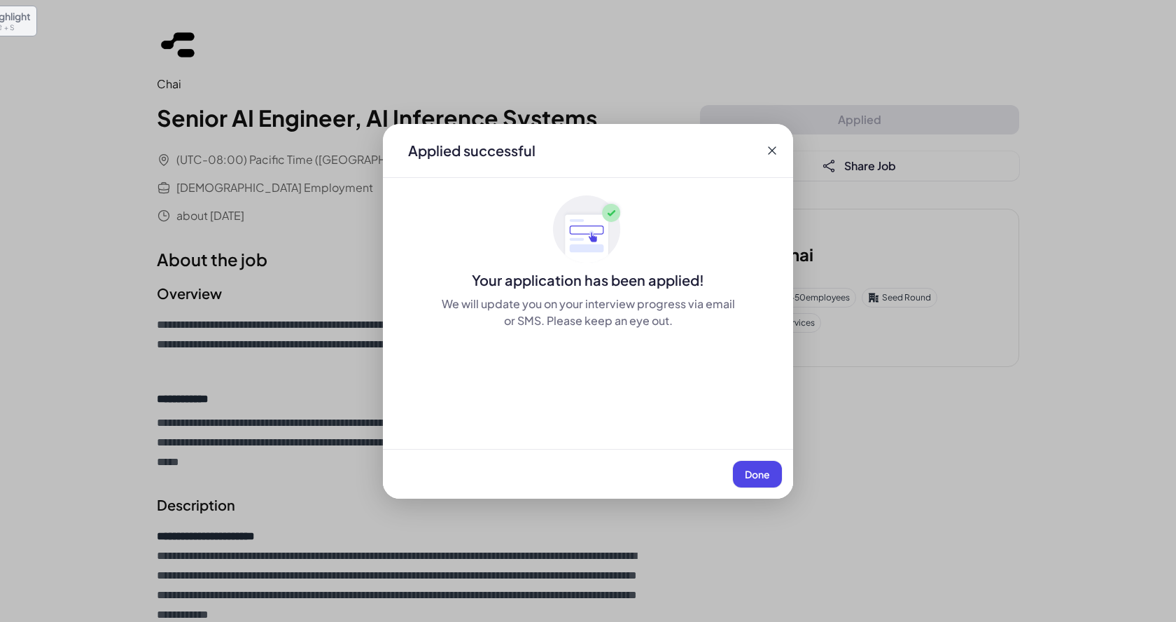
click at [758, 477] on span "Done" at bounding box center [757, 474] width 25 height 13
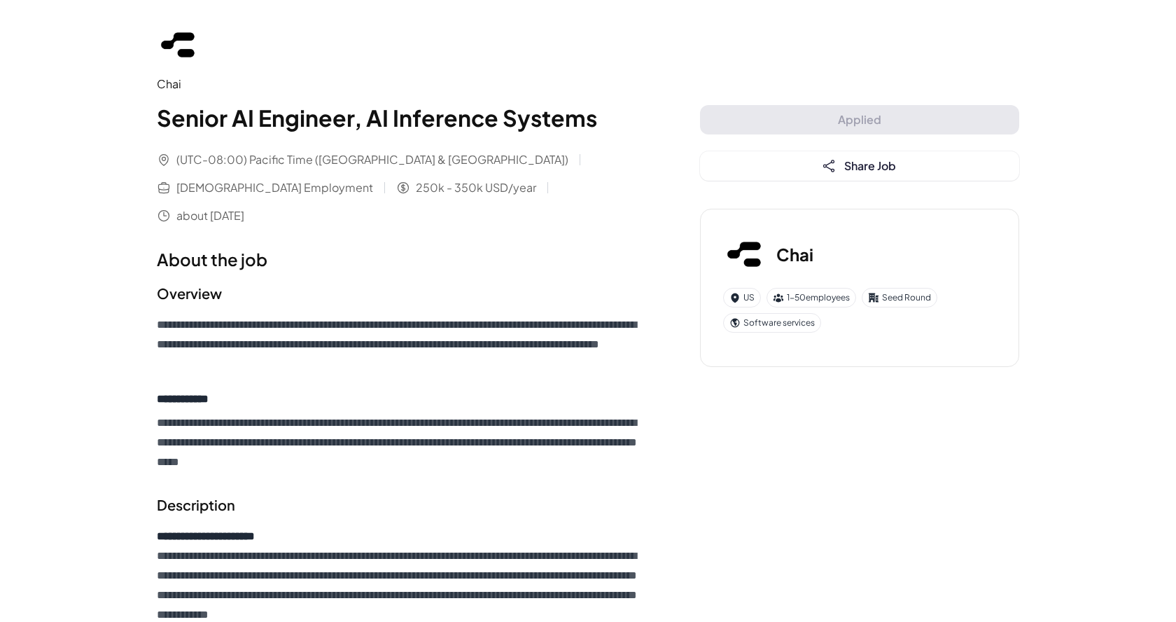
click at [186, 36] on img at bounding box center [179, 44] width 45 height 45
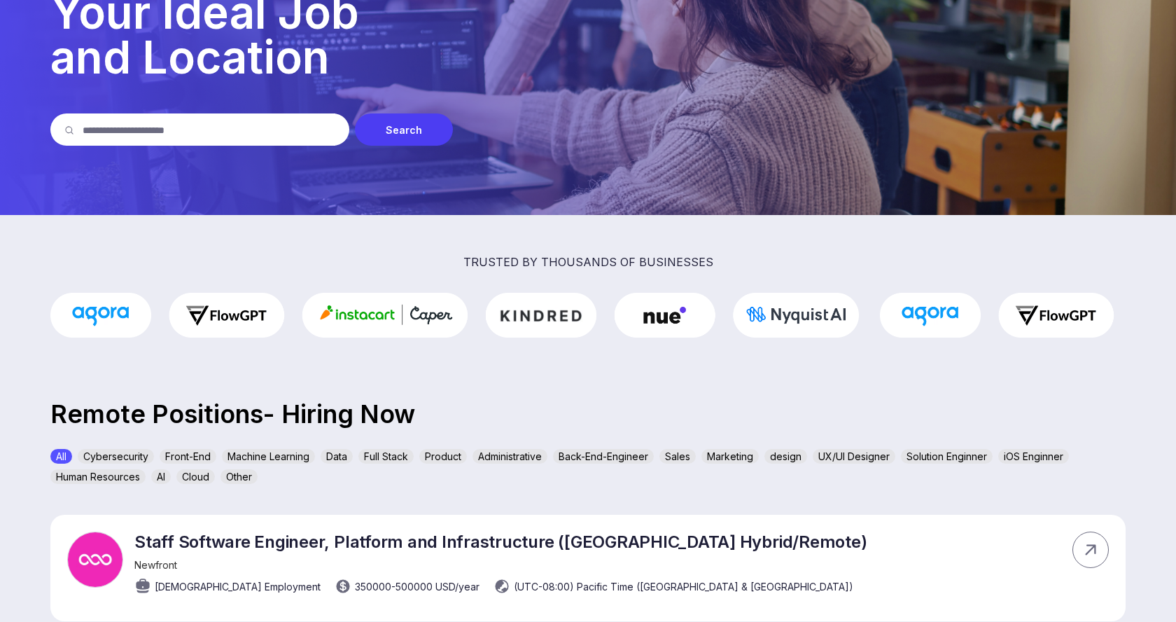
scroll to position [134, 0]
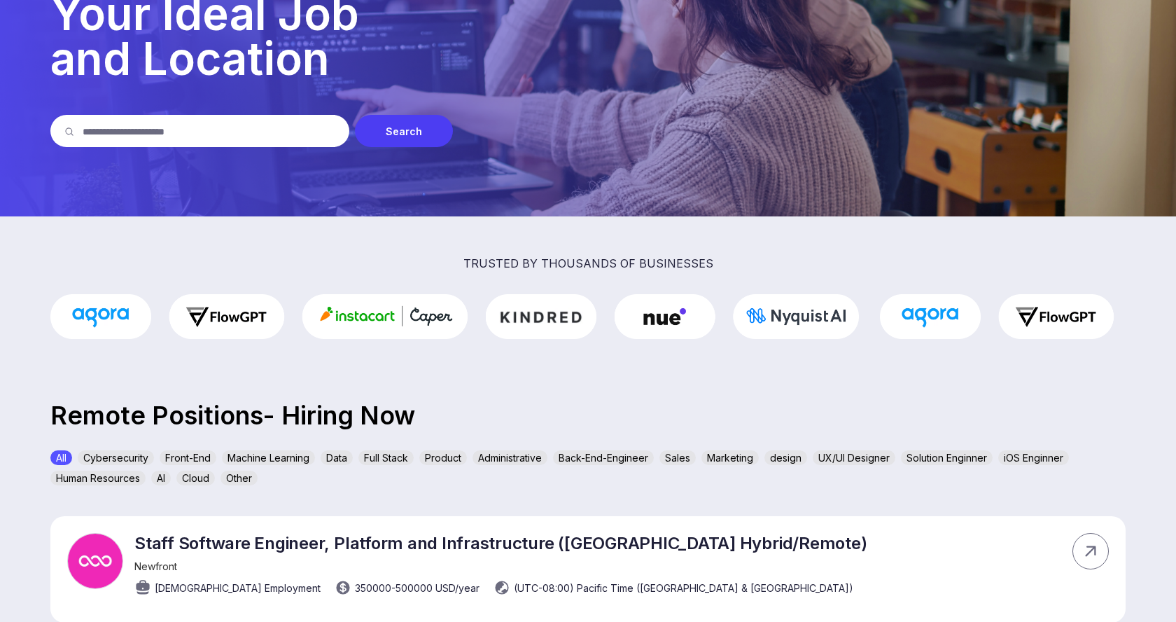
click at [585, 459] on div "Back-End-Engineer" at bounding box center [603, 457] width 101 height 15
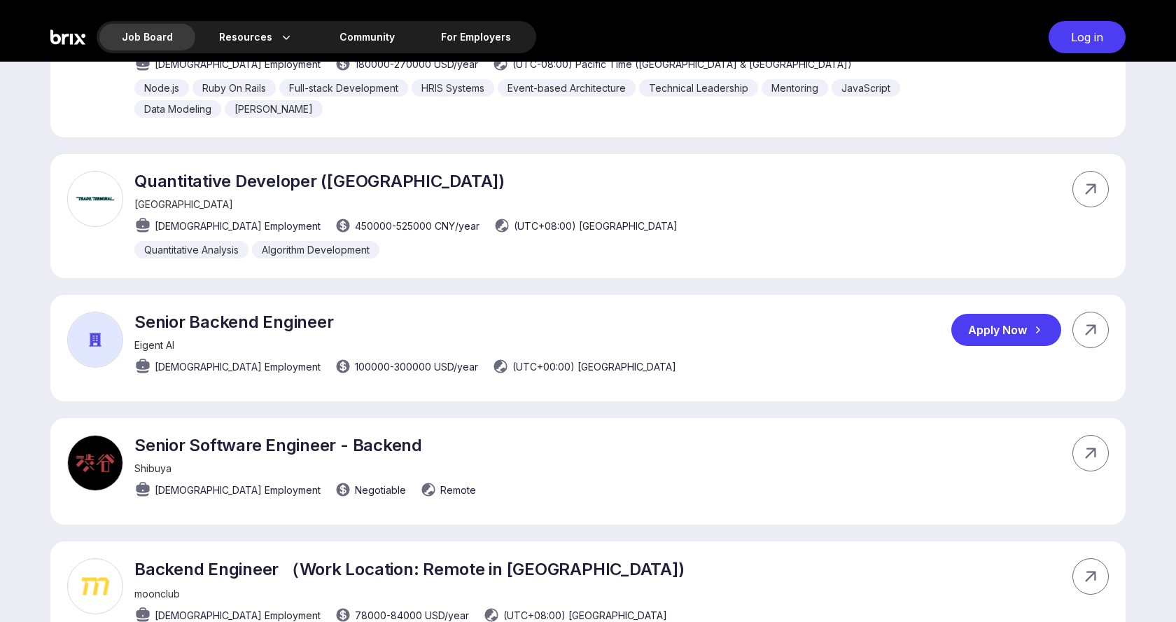
scroll to position [804, 0]
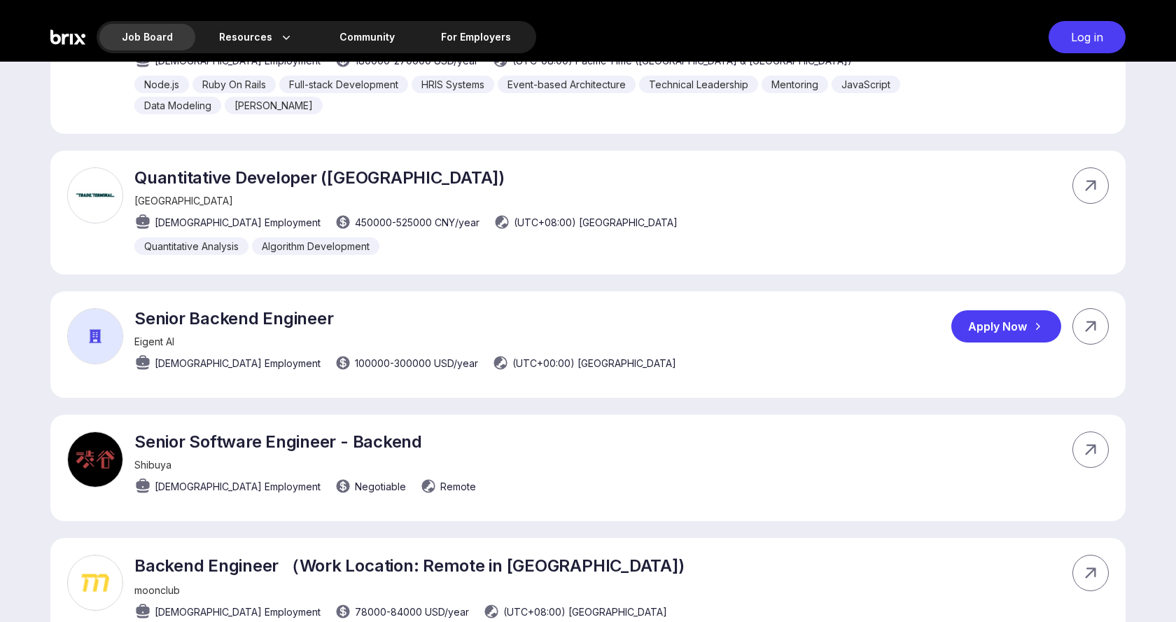
click at [991, 313] on div "Apply Now" at bounding box center [1007, 326] width 110 height 32
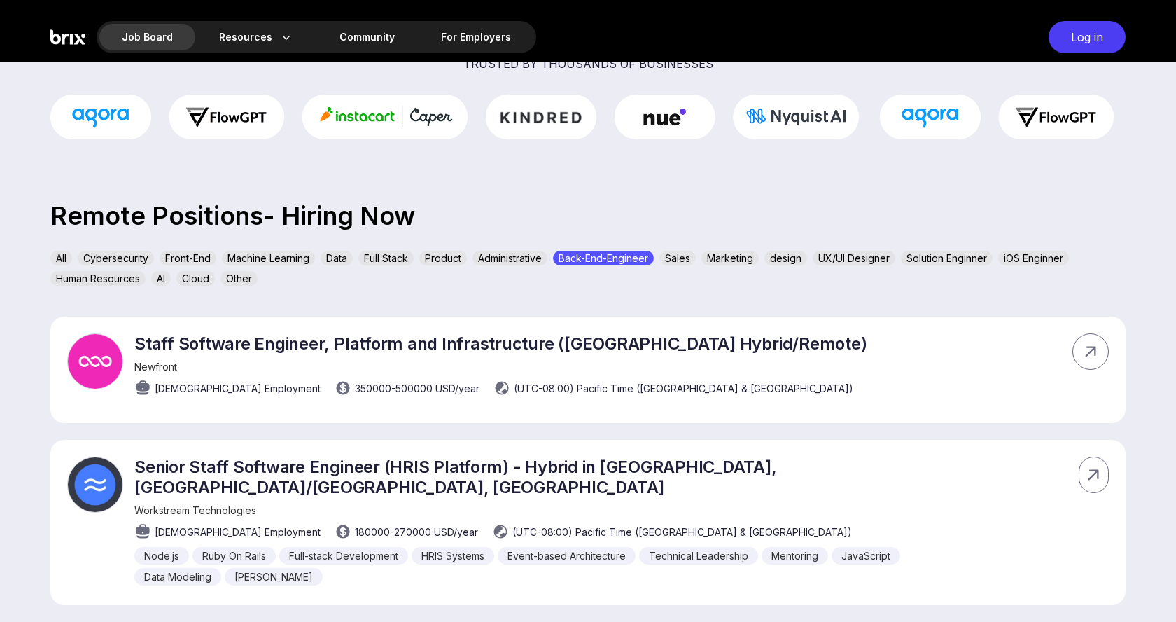
scroll to position [334, 0]
click at [160, 276] on div "AI" at bounding box center [161, 277] width 20 height 15
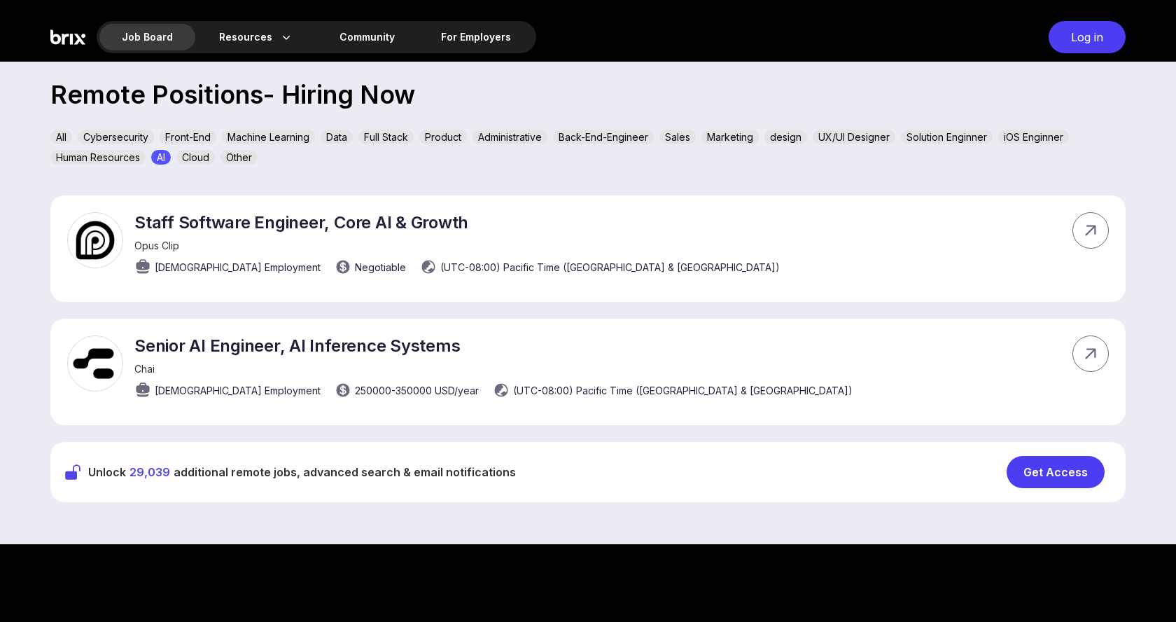
scroll to position [453, 0]
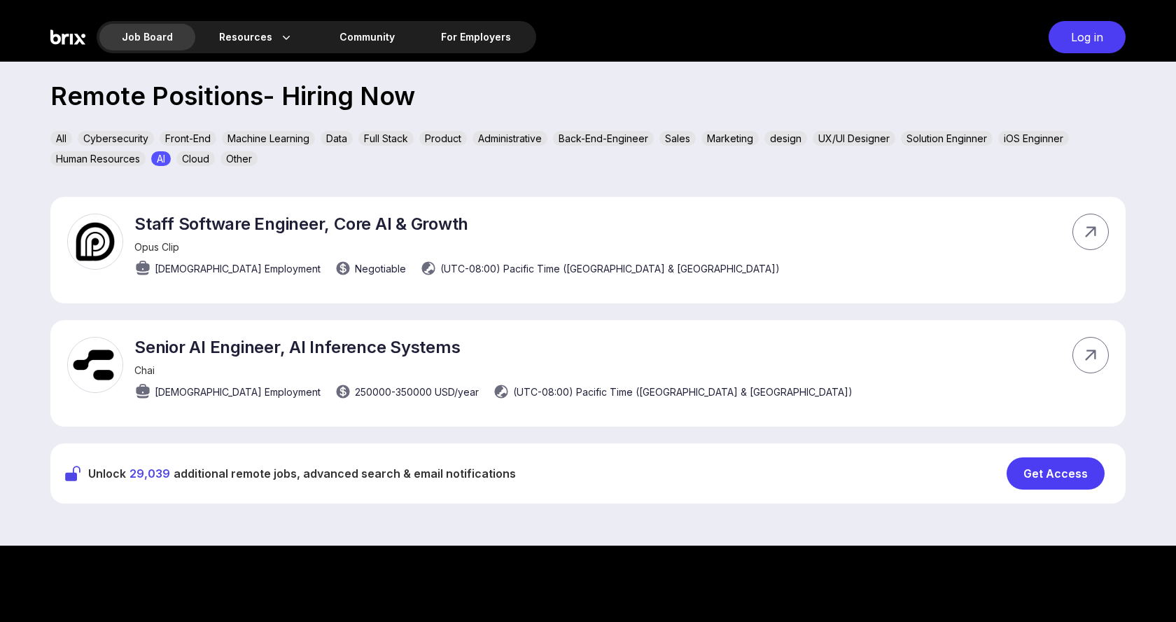
click at [1053, 482] on div "Get Access" at bounding box center [1056, 473] width 98 height 32
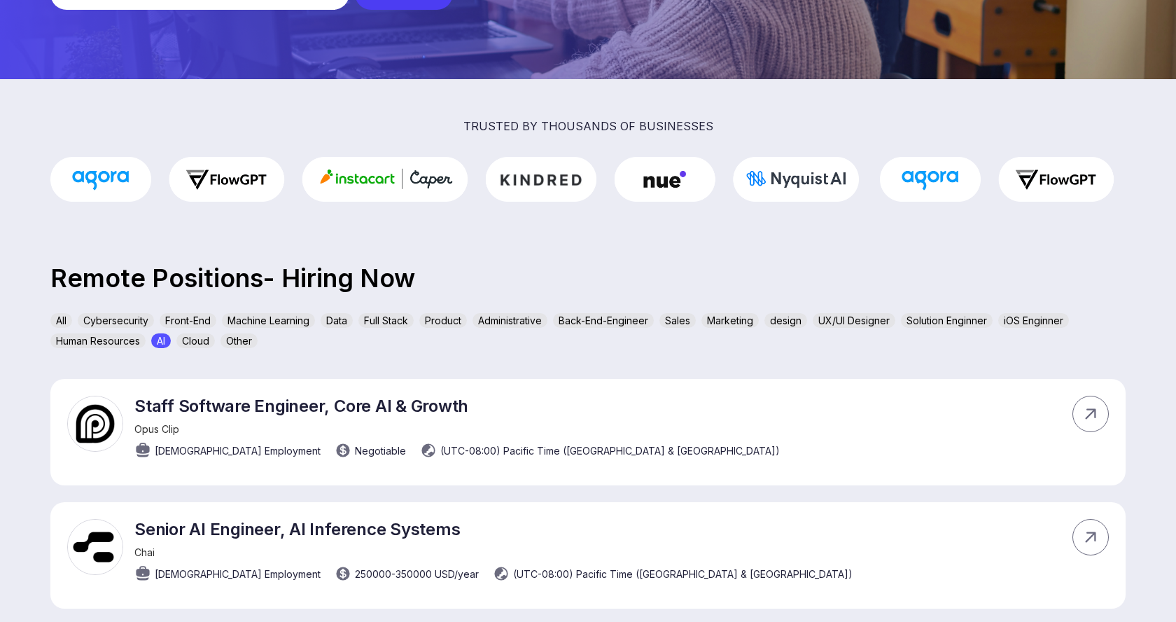
scroll to position [267, 0]
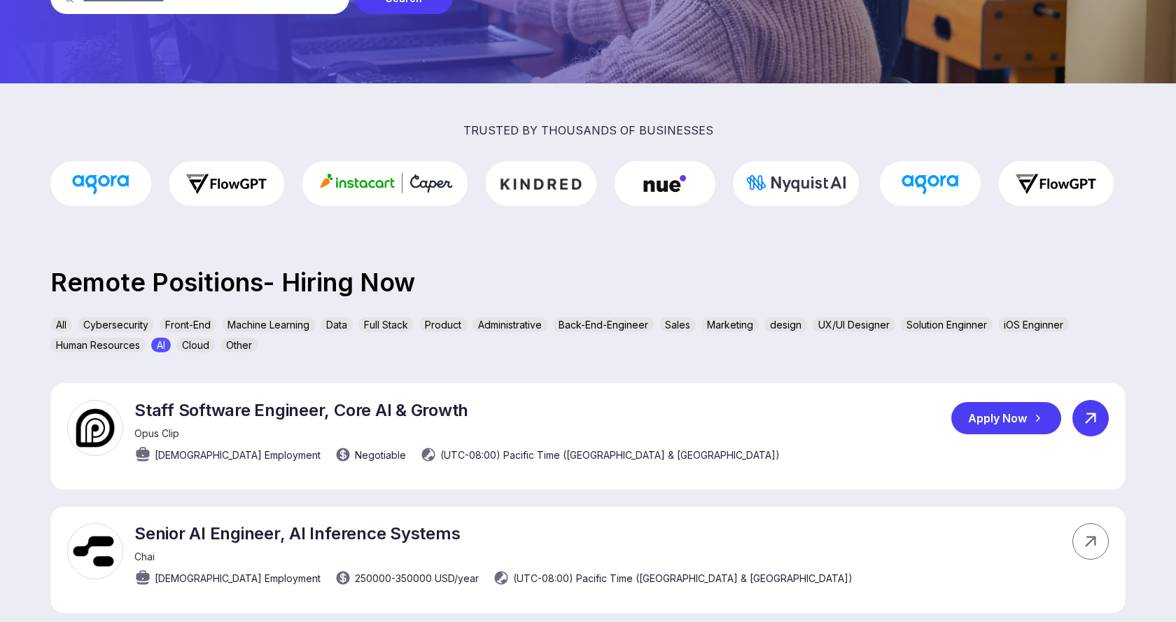
click at [1082, 422] on icon at bounding box center [1090, 417] width 21 height 21
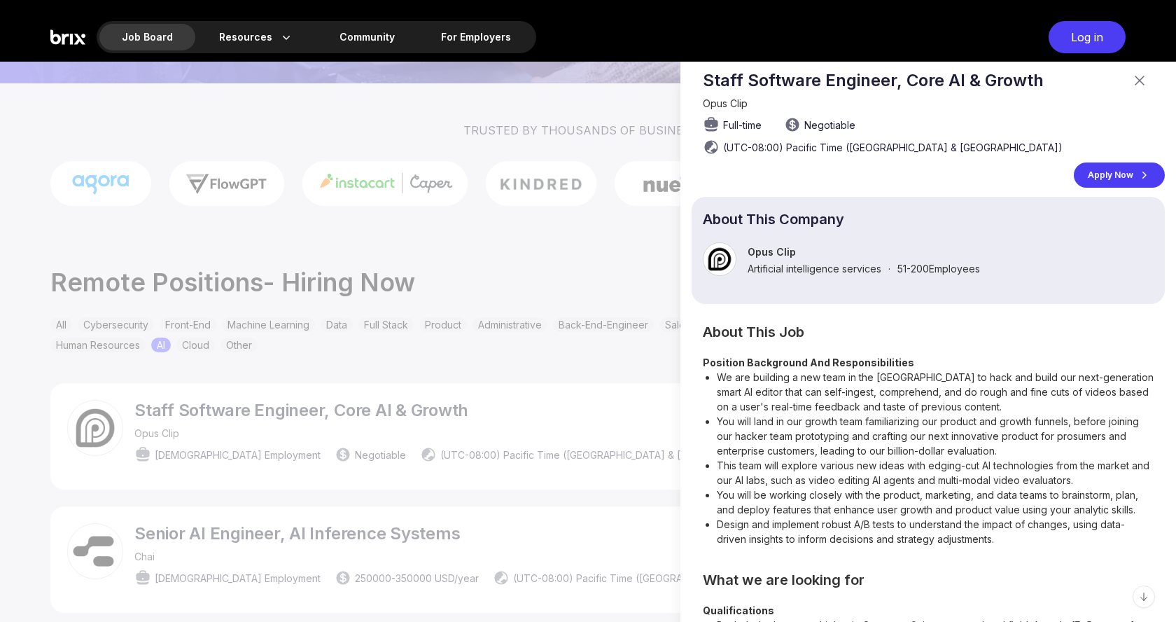
scroll to position [0, 0]
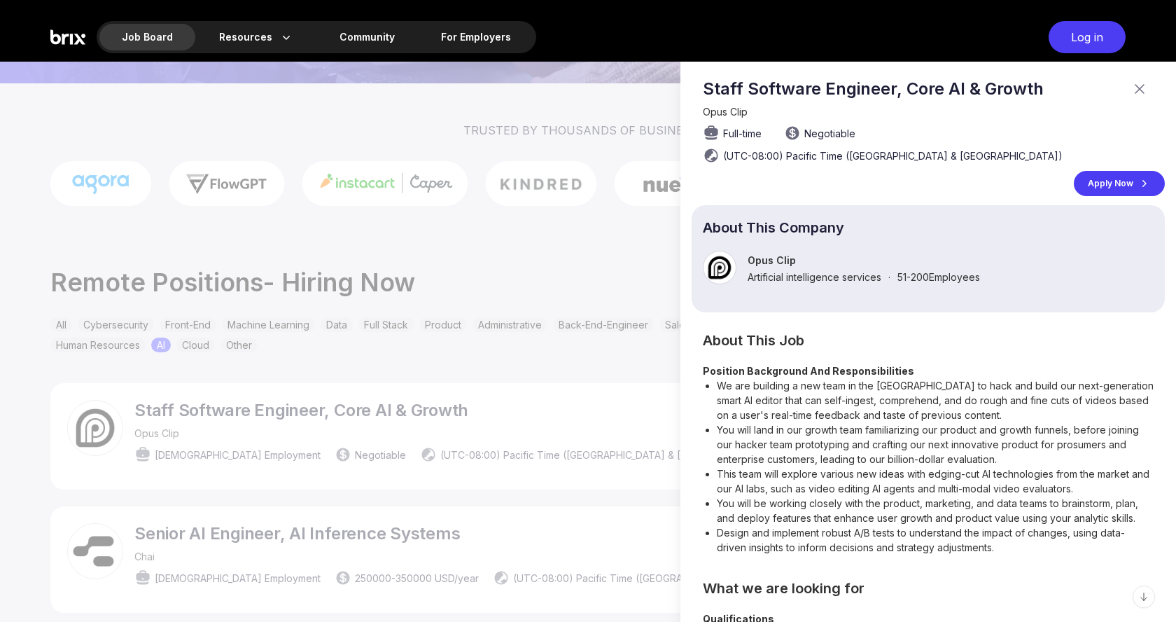
click at [1121, 171] on div "Apply Now" at bounding box center [1119, 183] width 91 height 25
click at [223, 180] on div at bounding box center [588, 342] width 1176 height 560
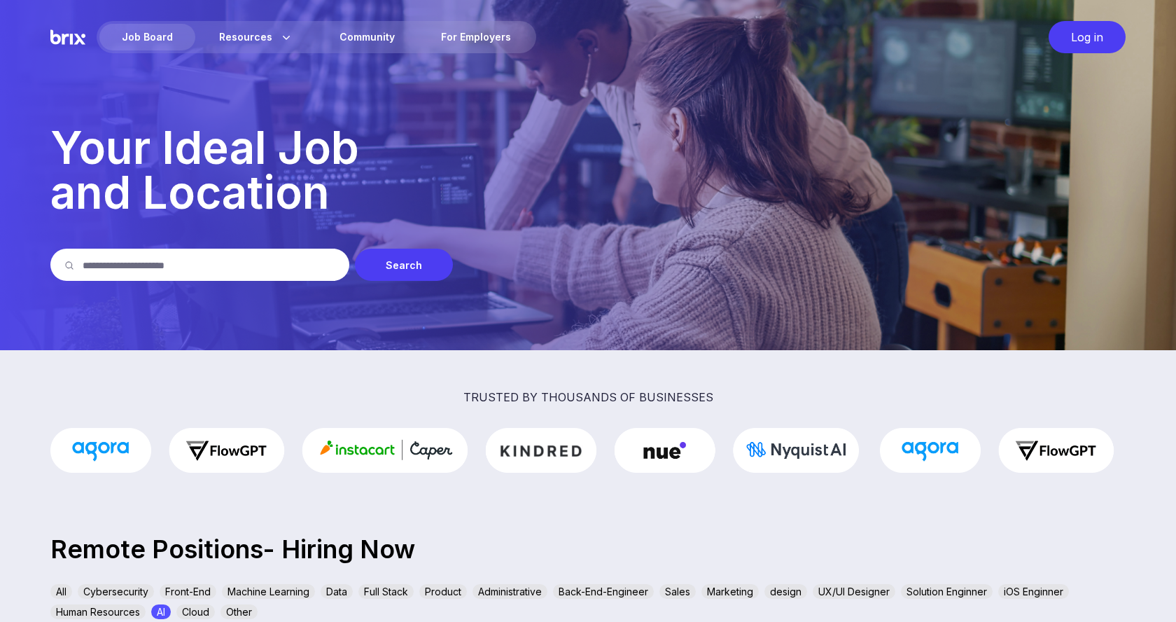
scroll to position [267, 0]
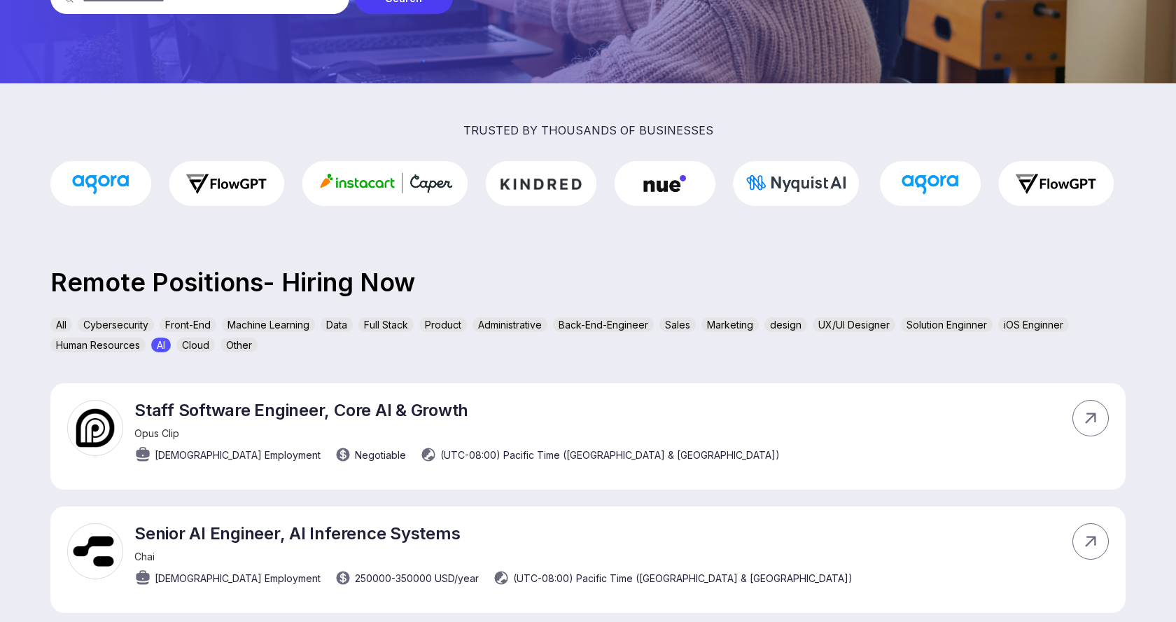
click at [62, 327] on div "All" at bounding box center [61, 324] width 22 height 15
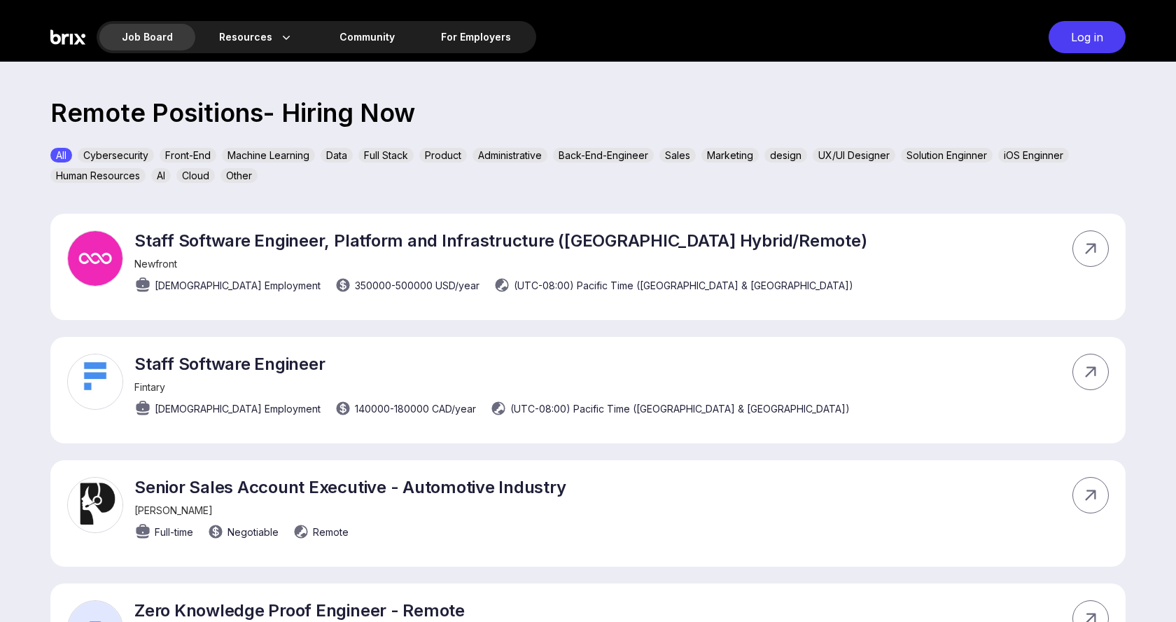
scroll to position [437, 0]
click at [156, 41] on div "Job Board" at bounding box center [147, 37] width 96 height 27
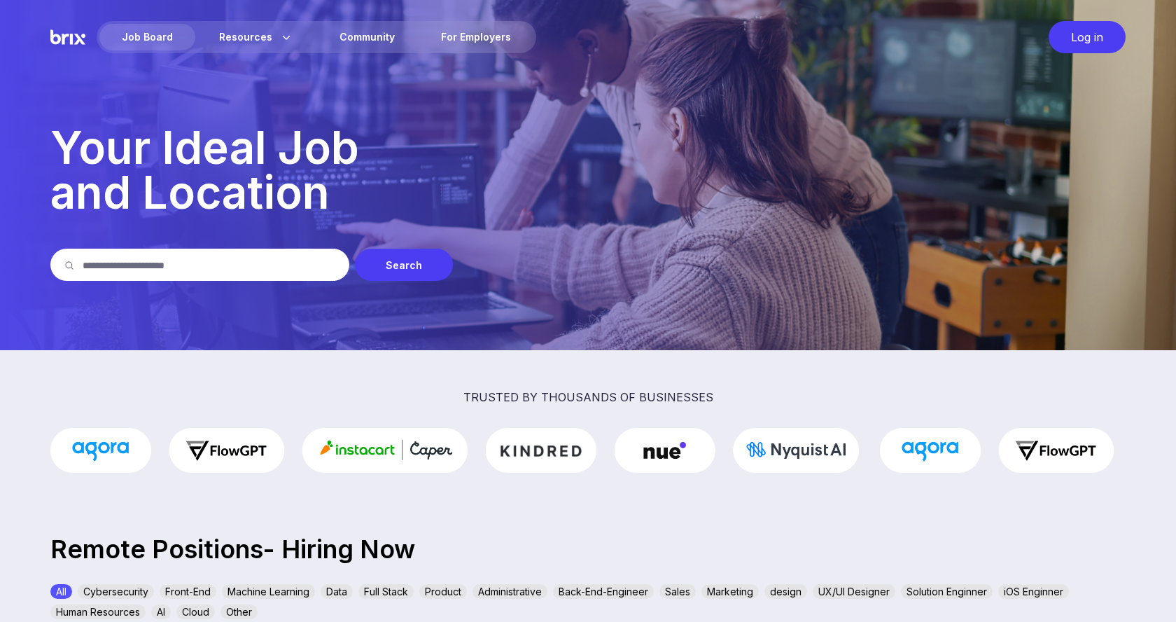
scroll to position [0, 0]
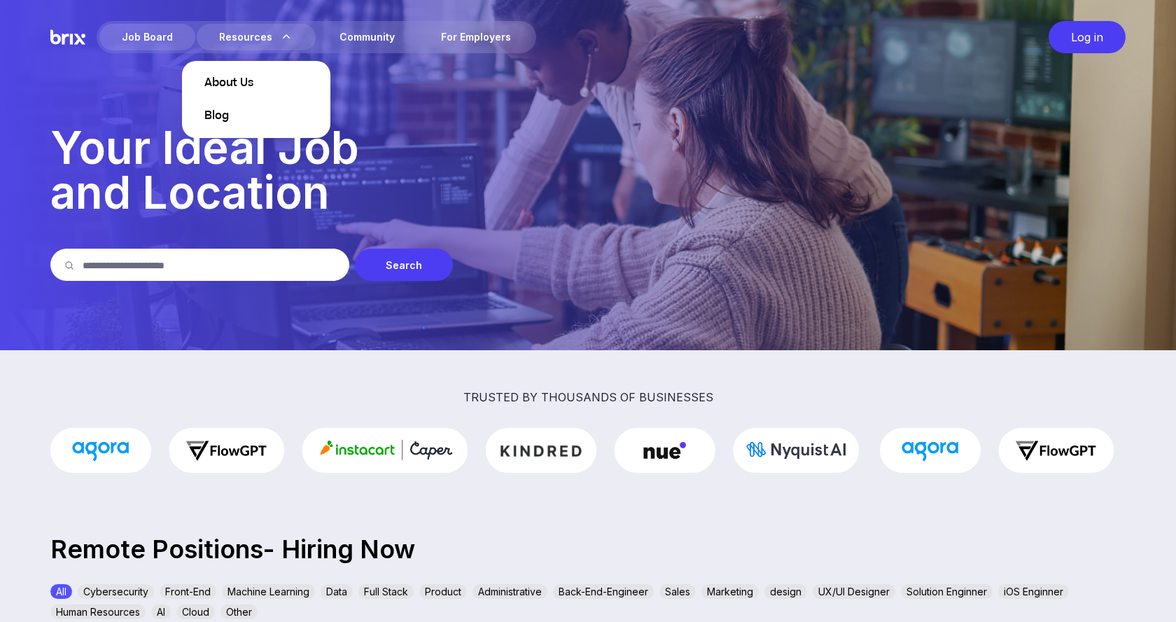
click at [227, 48] on section "About Us Blog" at bounding box center [256, 92] width 148 height 91
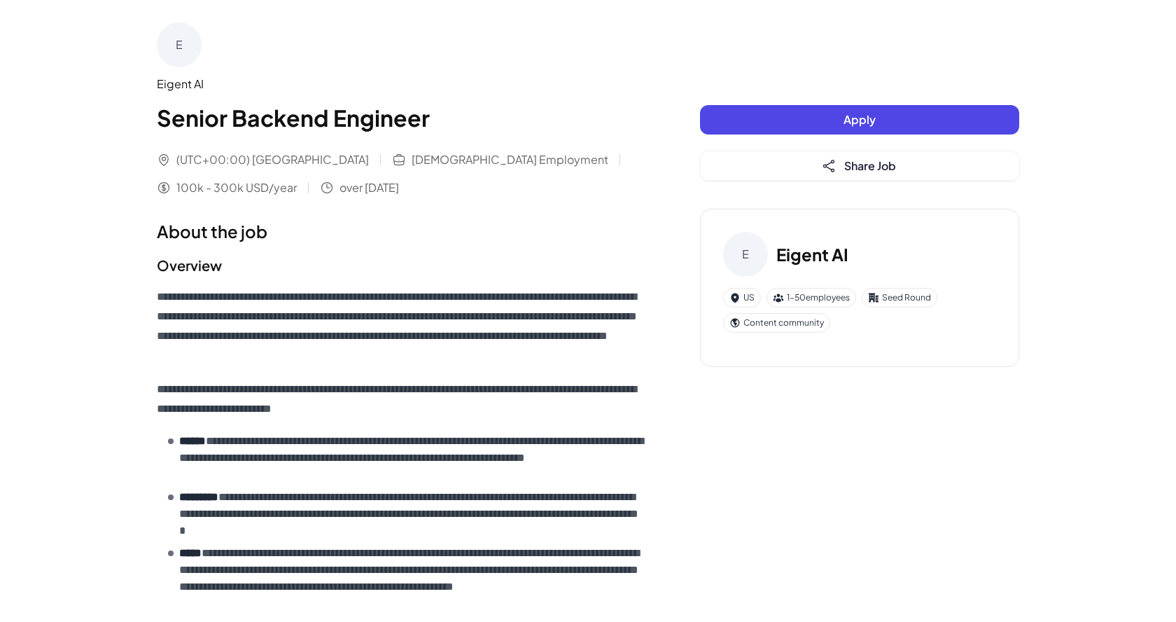
click at [195, 45] on div "E" at bounding box center [179, 44] width 45 height 45
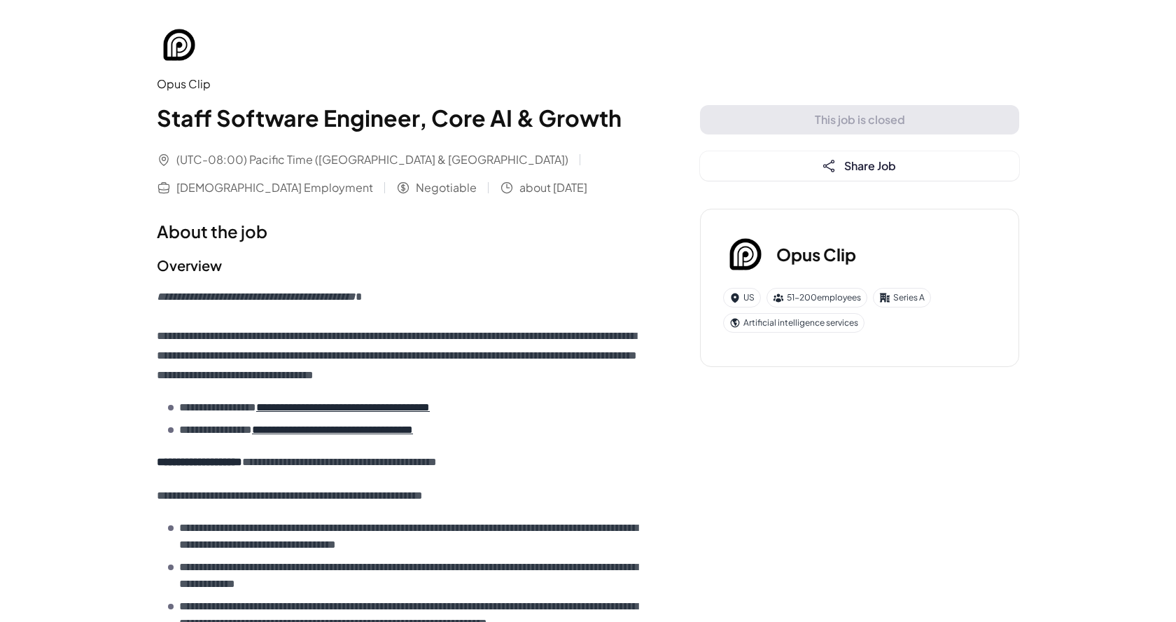
click at [292, 351] on p "**********" at bounding box center [400, 336] width 487 height 98
